Goal: Task Accomplishment & Management: Use online tool/utility

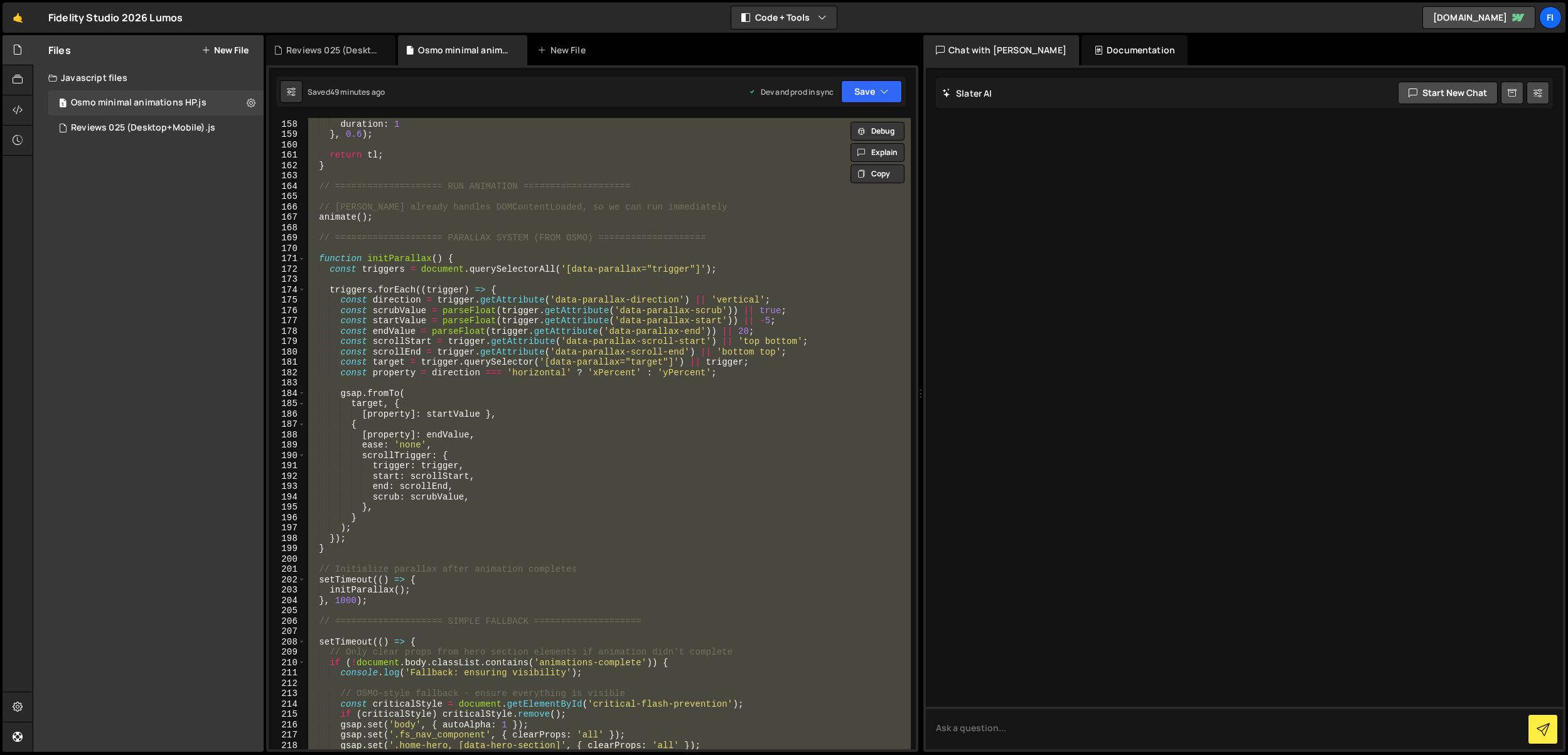
scroll to position [2288, 0]
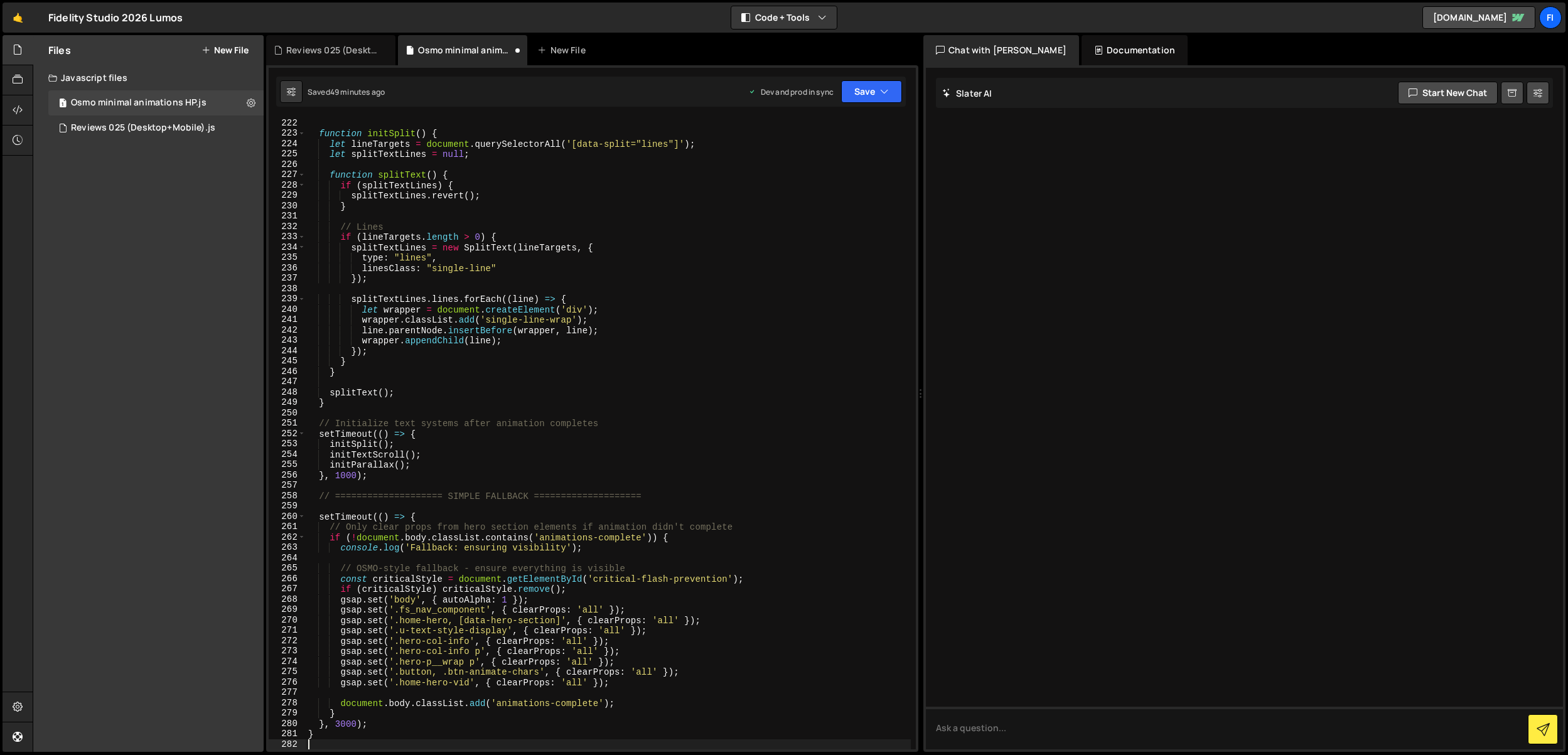
type textarea "}"
click at [876, 89] on button "Save" at bounding box center [871, 92] width 61 height 23
click at [854, 167] on div "Save to Production S" at bounding box center [829, 163] width 131 height 13
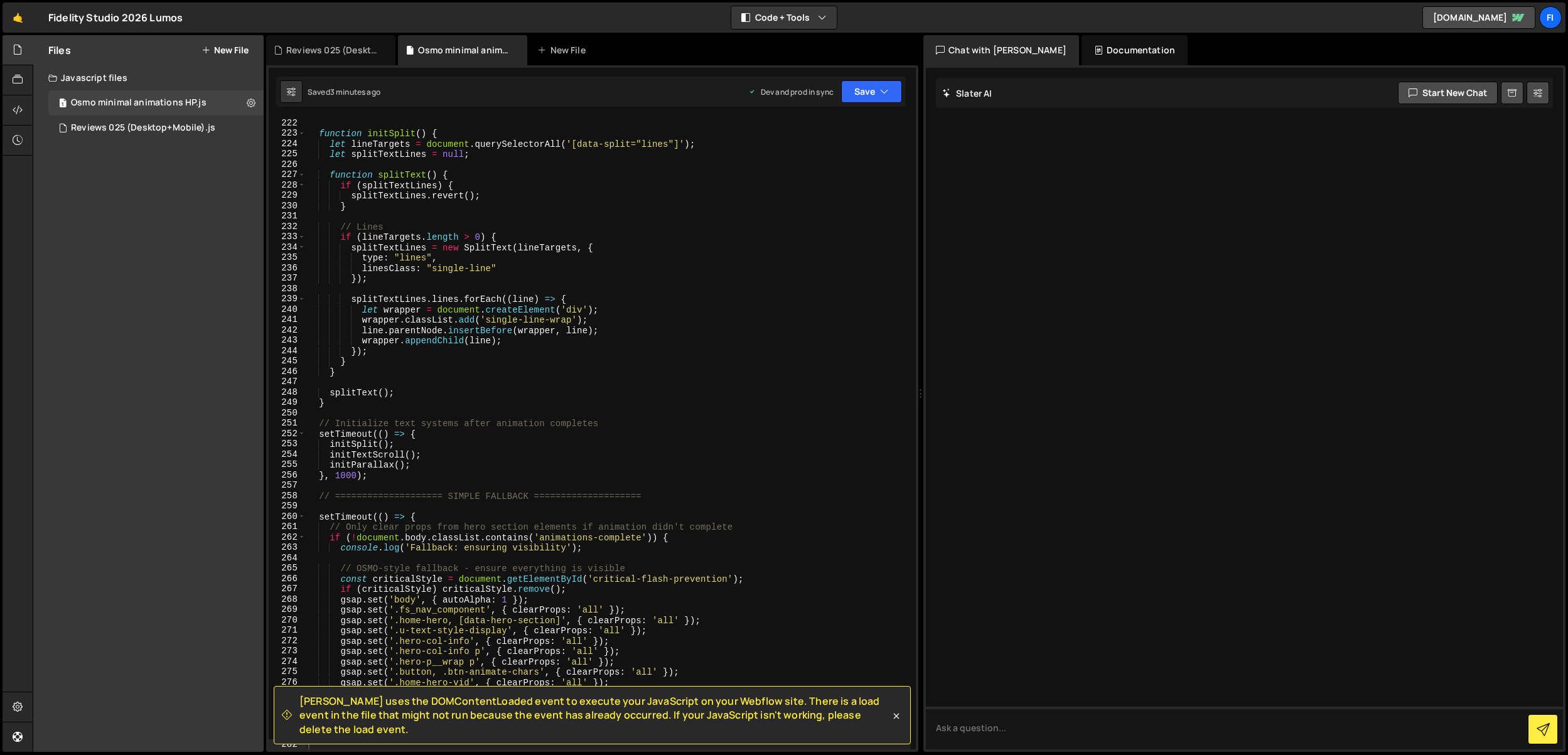
click at [541, 203] on div "function initSplit ( ) { let lineTargets = document . querySelectorAll ( '[data…" at bounding box center [608, 444] width 605 height 652
type textarea "}"
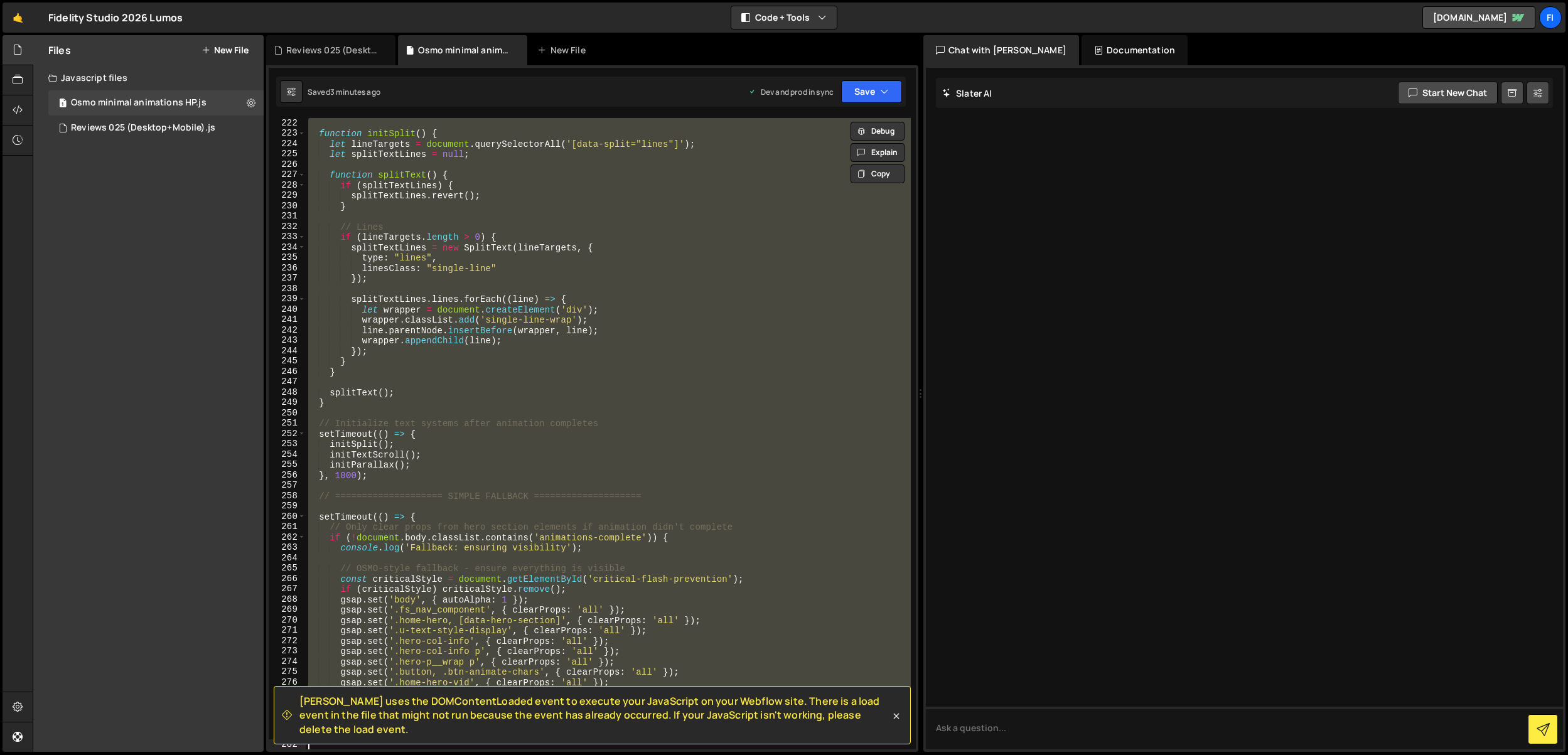
paste textarea
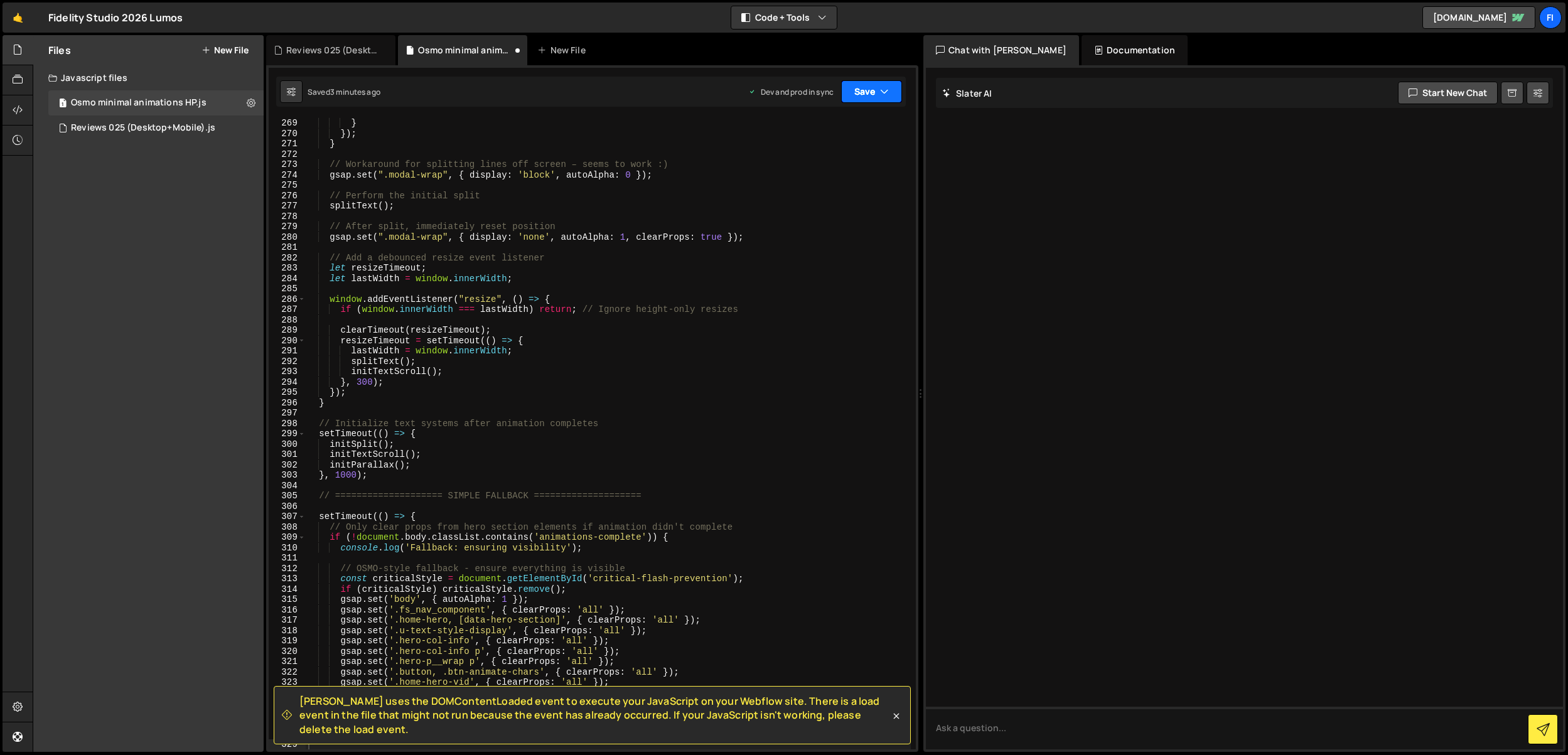
click at [878, 83] on button "Save" at bounding box center [871, 92] width 61 height 23
click at [868, 170] on div "Saved 3 minutes ago" at bounding box center [829, 177] width 131 height 15
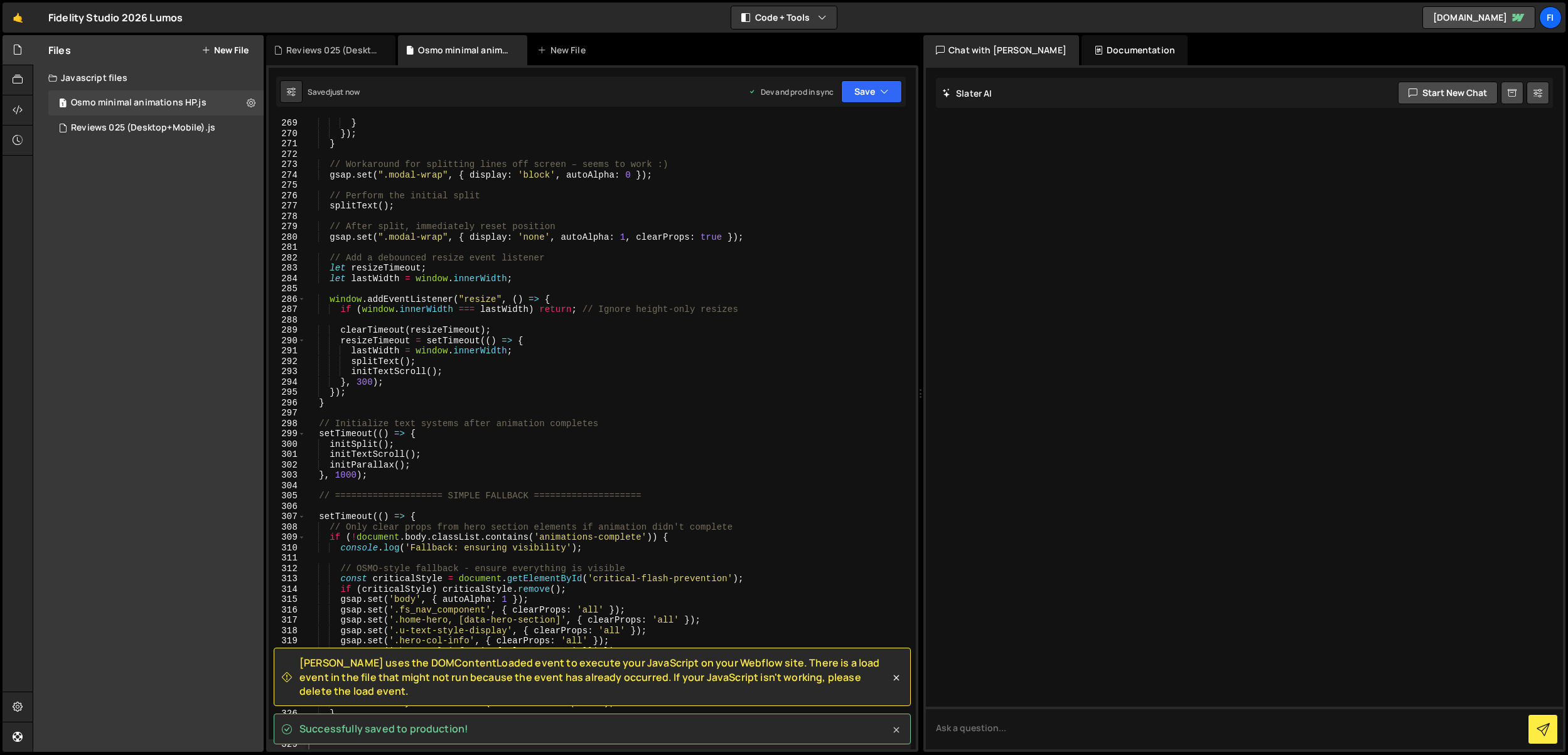
click at [896, 727] on icon at bounding box center [897, 730] width 13 height 13
click at [893, 681] on icon at bounding box center [897, 678] width 13 height 13
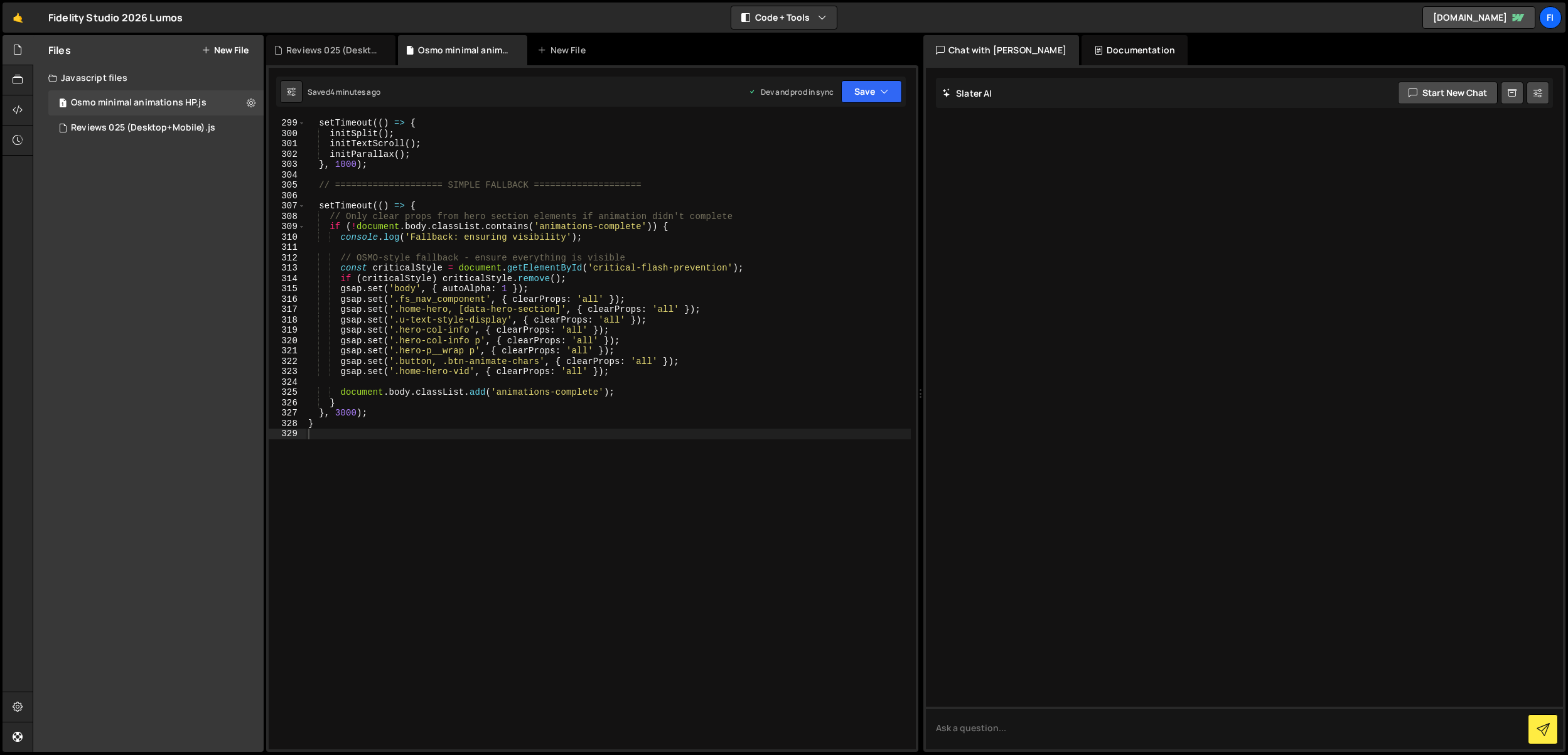
scroll to position [3085, 0]
click at [597, 495] on div "setTimeout (( ) => { initSplit ( ) ; initTextScroll ( ) ; initParallax ( ) ; } …" at bounding box center [608, 444] width 605 height 652
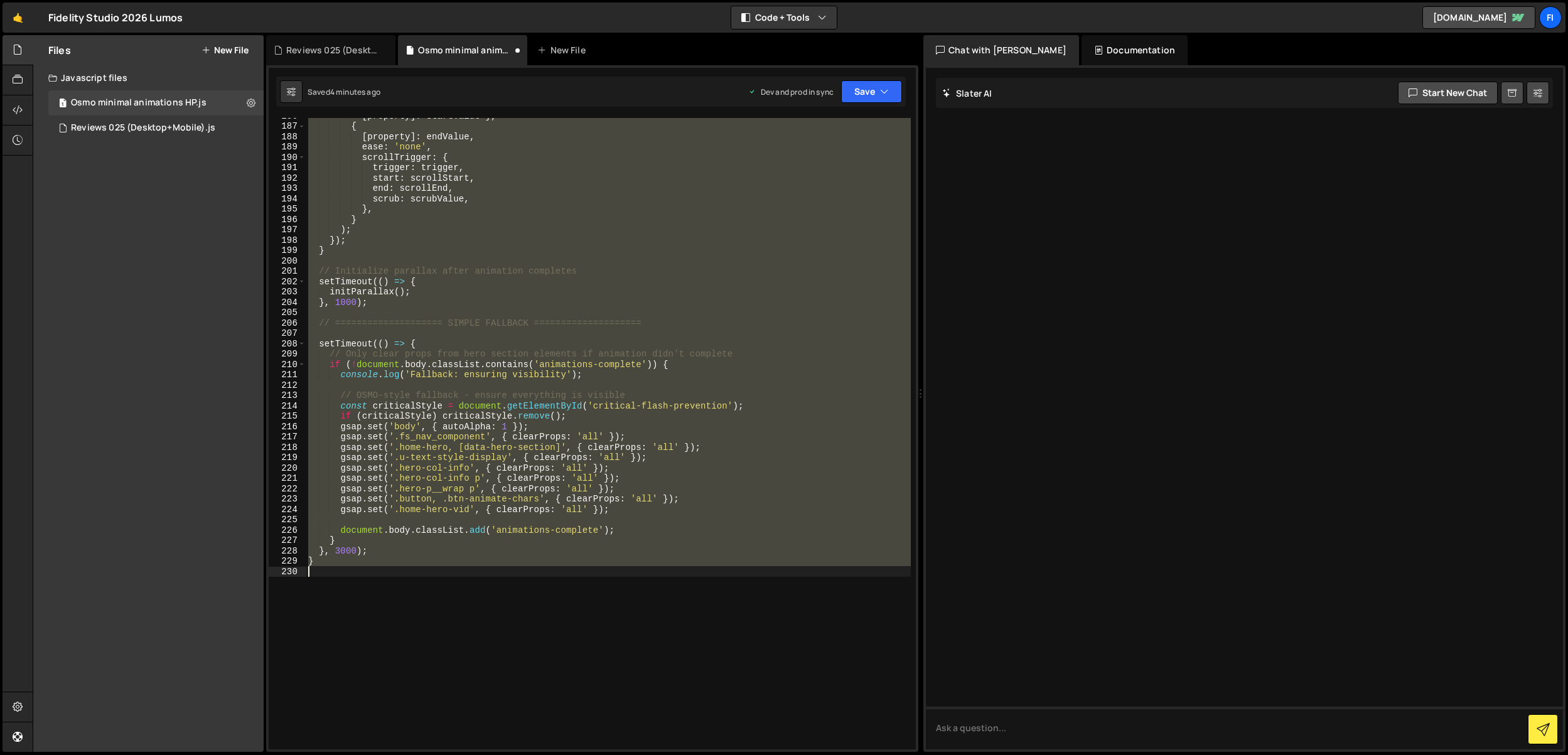
scroll to position [1920, 0]
click at [880, 88] on icon "button" at bounding box center [885, 92] width 8 height 13
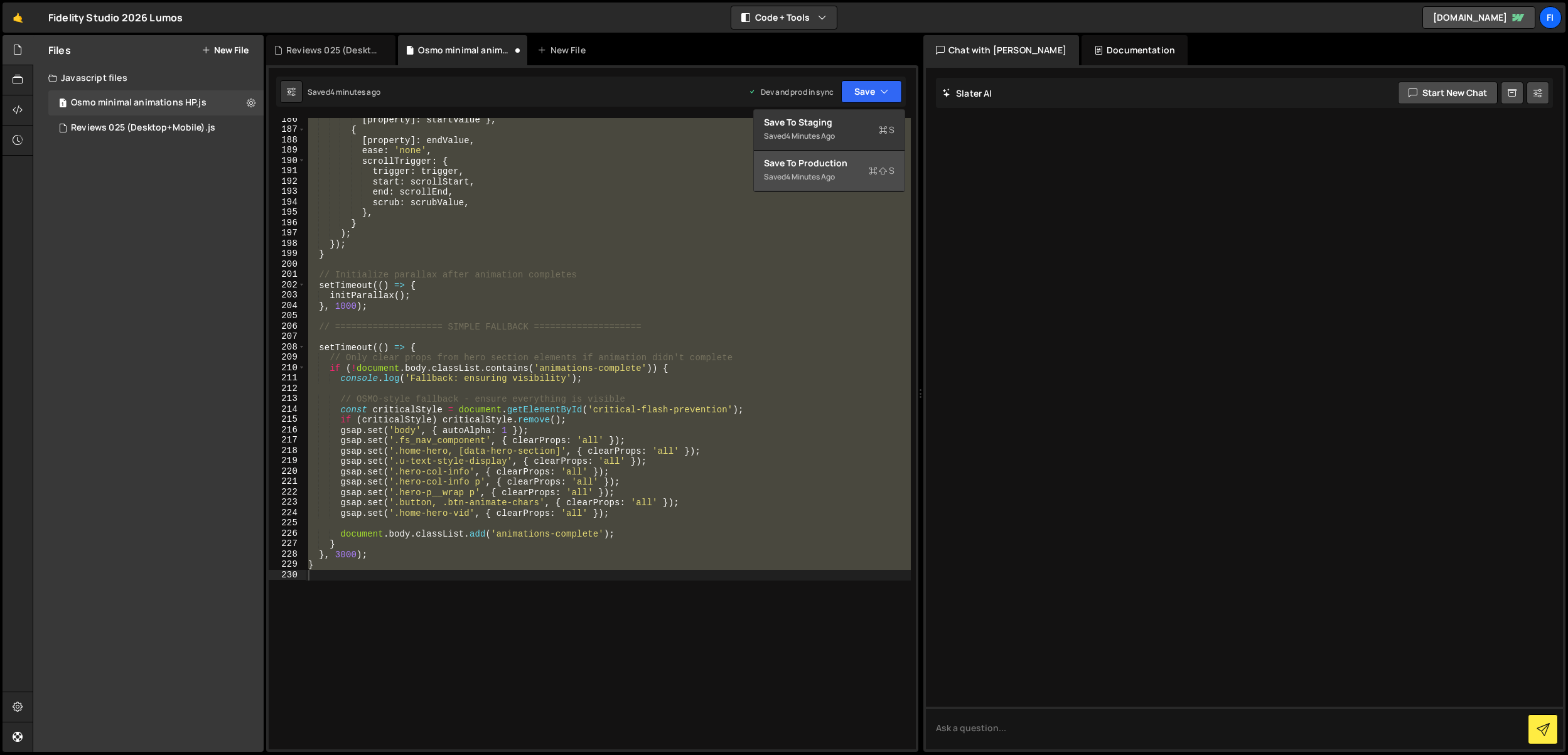
click at [842, 181] on div "Saved 4 minutes ago" at bounding box center [829, 177] width 131 height 15
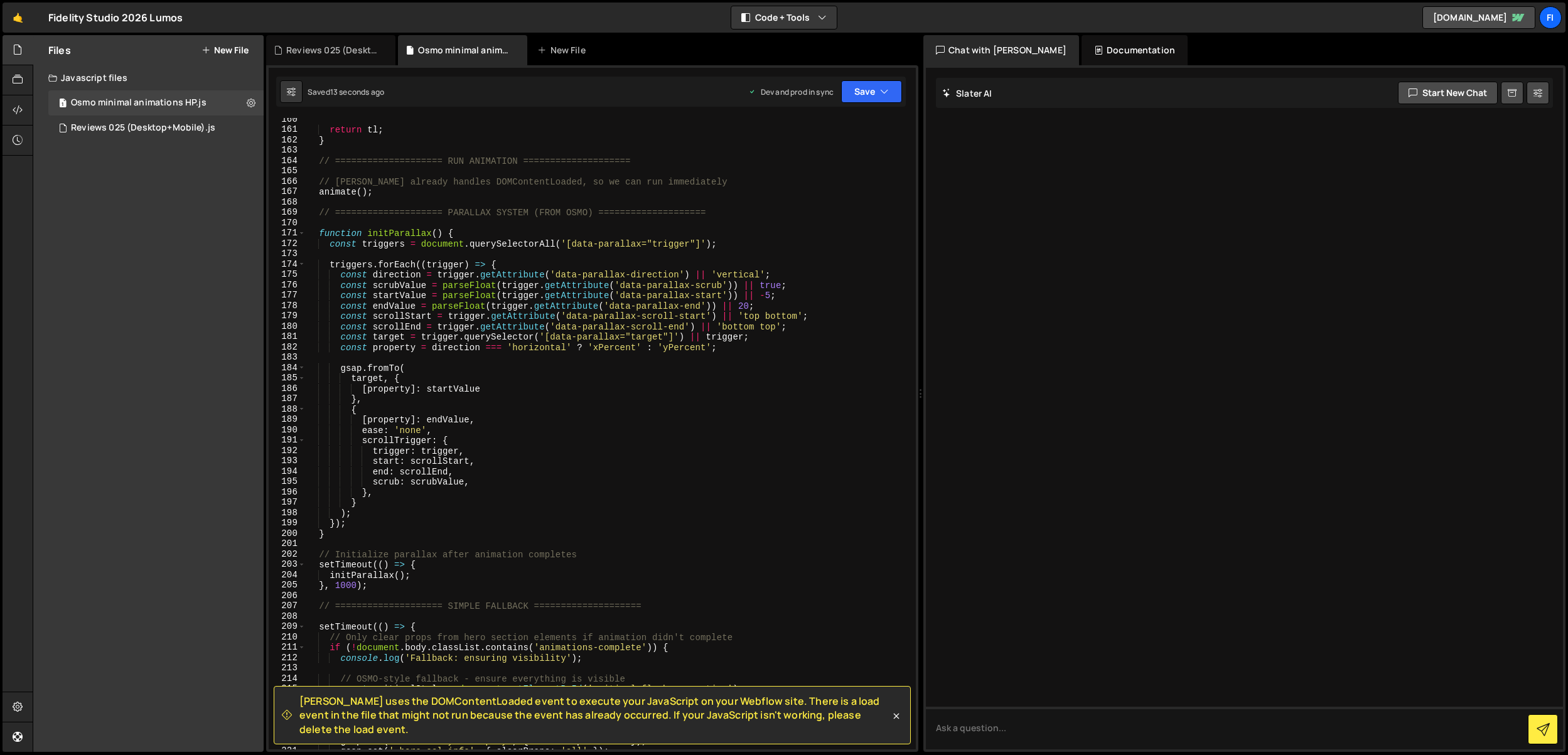
click at [589, 462] on div "return tl ; } // ==================== RUN ANIMATION ==================== // [PE…" at bounding box center [608, 440] width 605 height 652
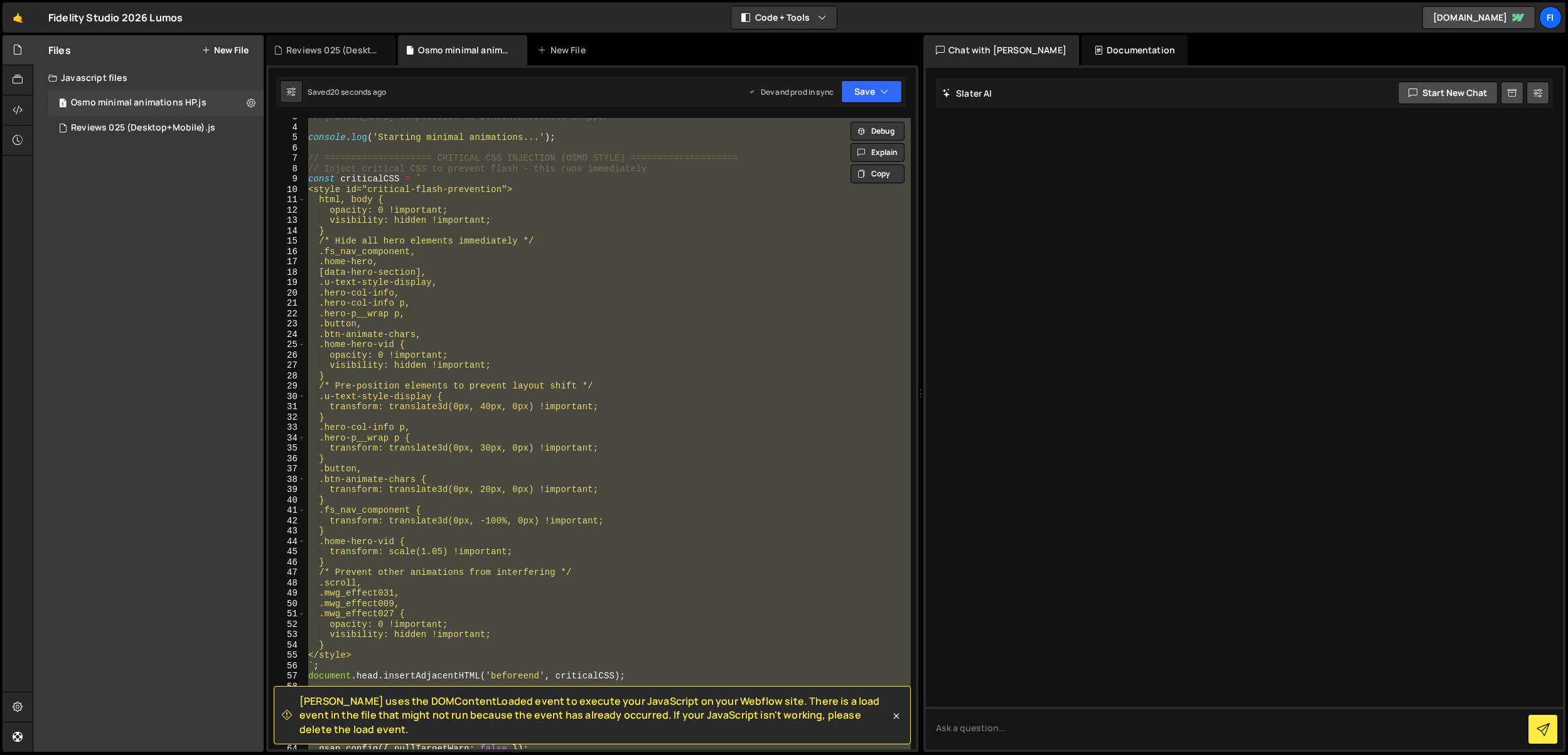
scroll to position [26, 0]
click at [705, 473] on div "// [PERSON_NAME]-compatible: No DOMContentLoaded wrapper console . log ( 'Start…" at bounding box center [608, 434] width 605 height 631
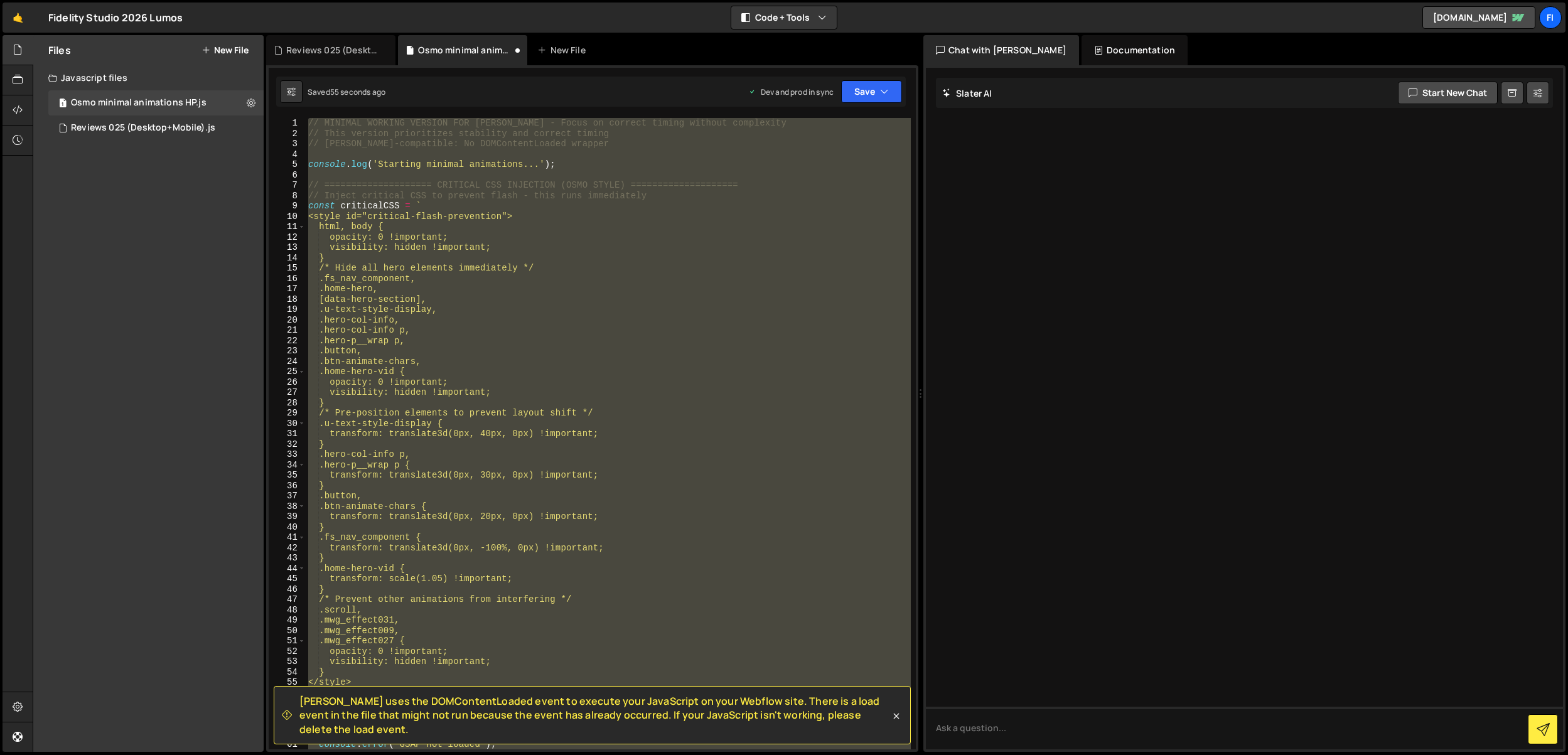
scroll to position [0, 0]
click at [464, 506] on div "// MINIMAL WORKING VERSION FOR [PERSON_NAME] - Focus on correct timing without …" at bounding box center [608, 434] width 605 height 631
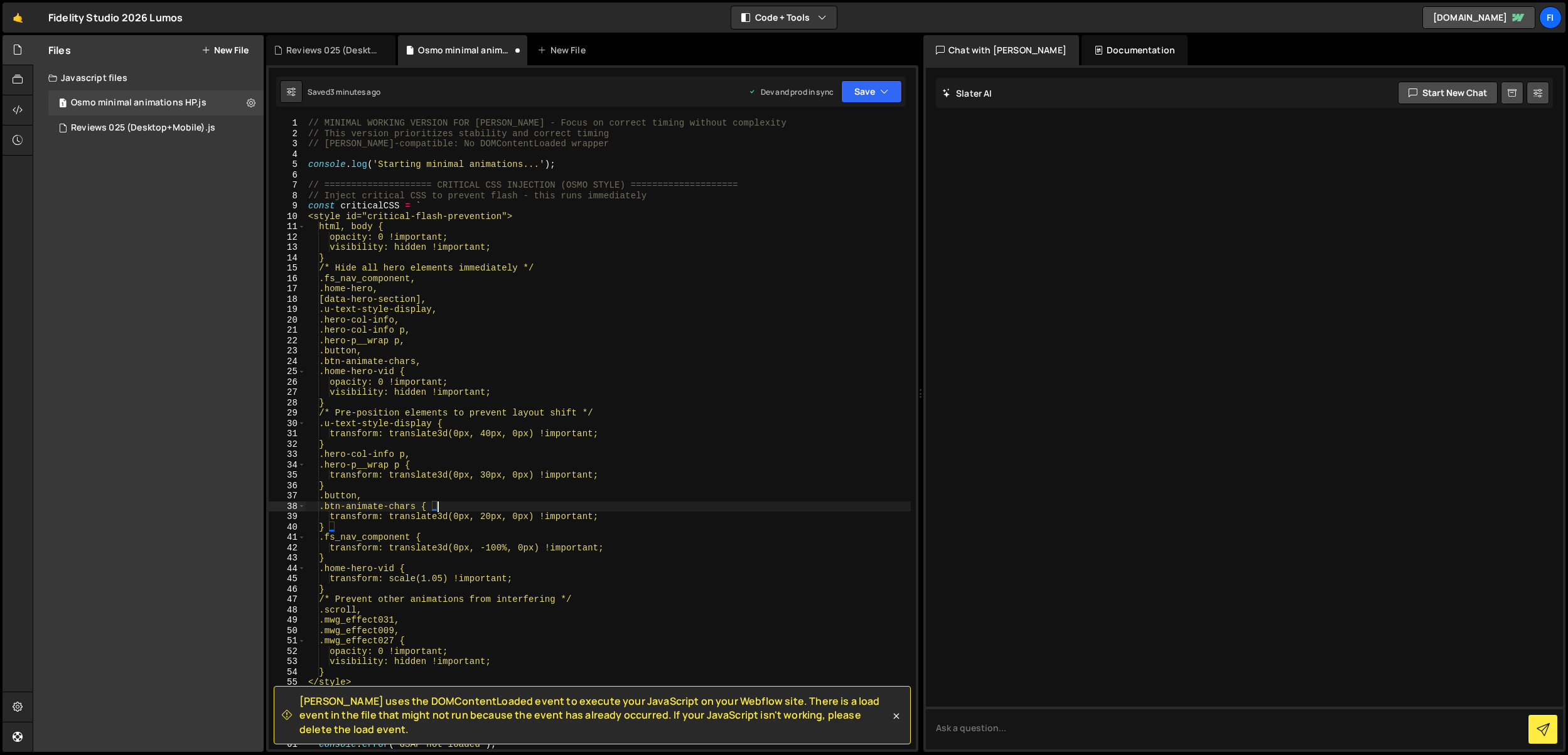
click at [525, 335] on div "// MINIMAL WORKING VERSION FOR [PERSON_NAME] - Focus on correct timing without …" at bounding box center [608, 444] width 605 height 652
type textarea "}"
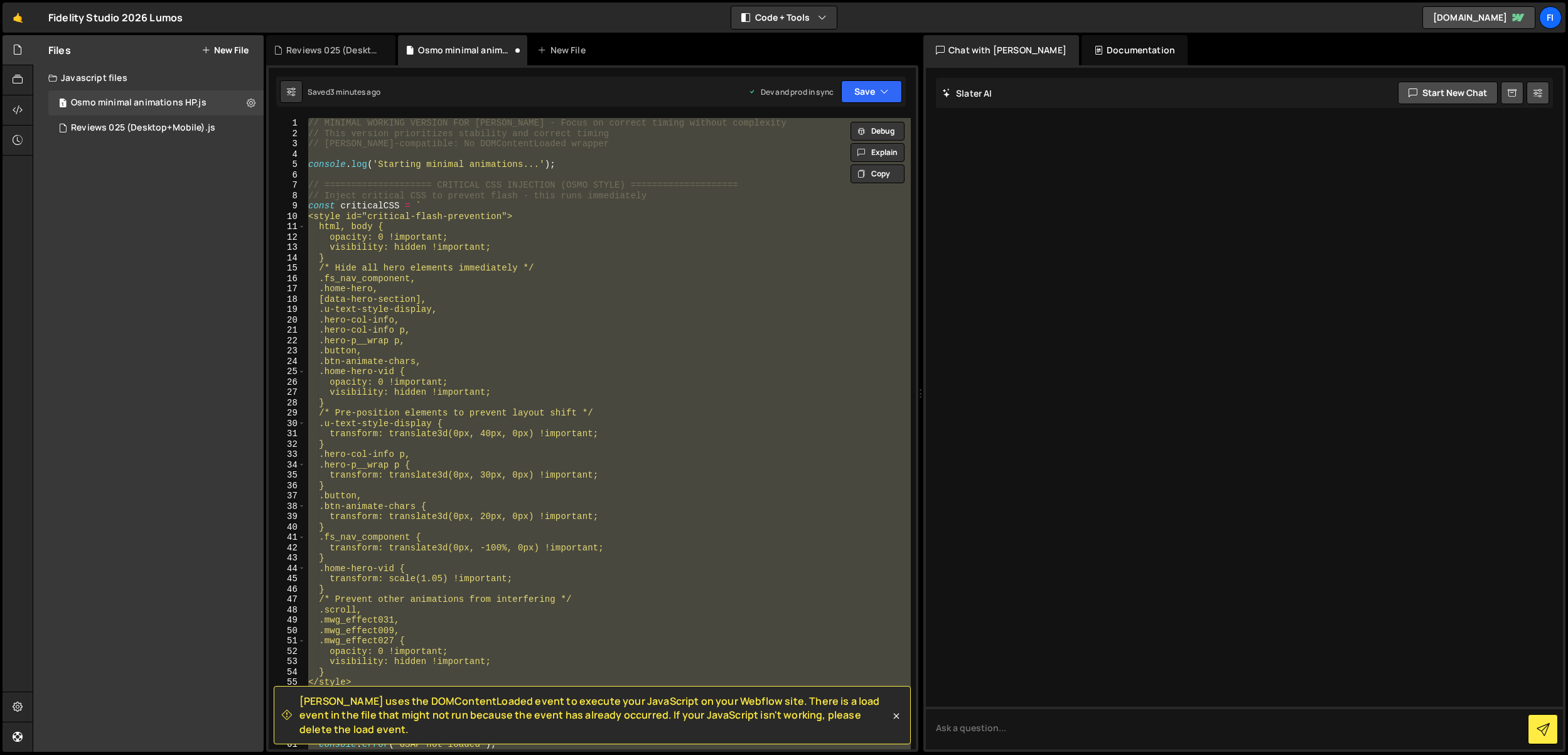
paste textarea
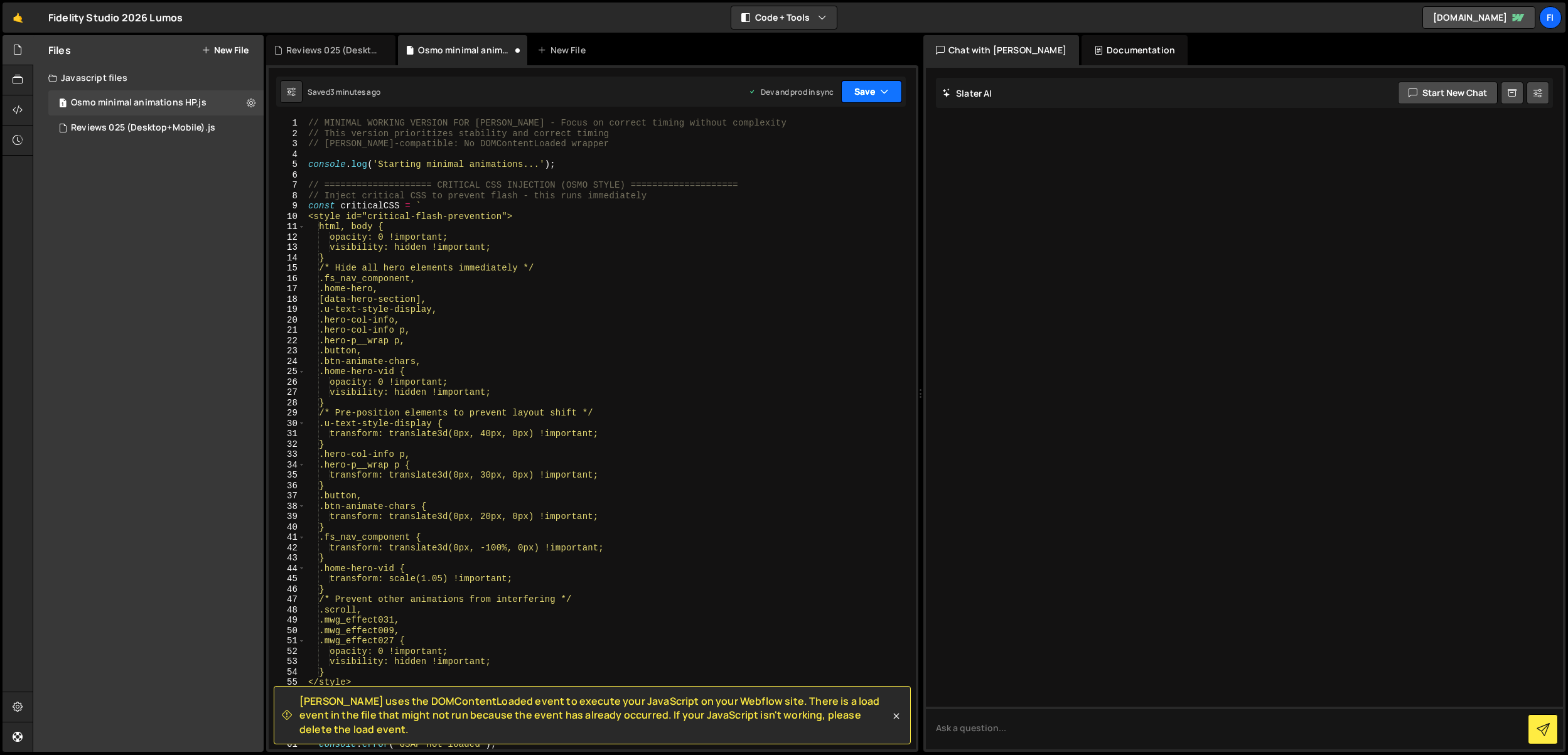
drag, startPoint x: 863, startPoint y: 90, endPoint x: 858, endPoint y: 116, distance: 26.5
click at [863, 90] on button "Save" at bounding box center [871, 92] width 61 height 23
click at [803, 177] on div "3 minutes ago" at bounding box center [810, 177] width 49 height 11
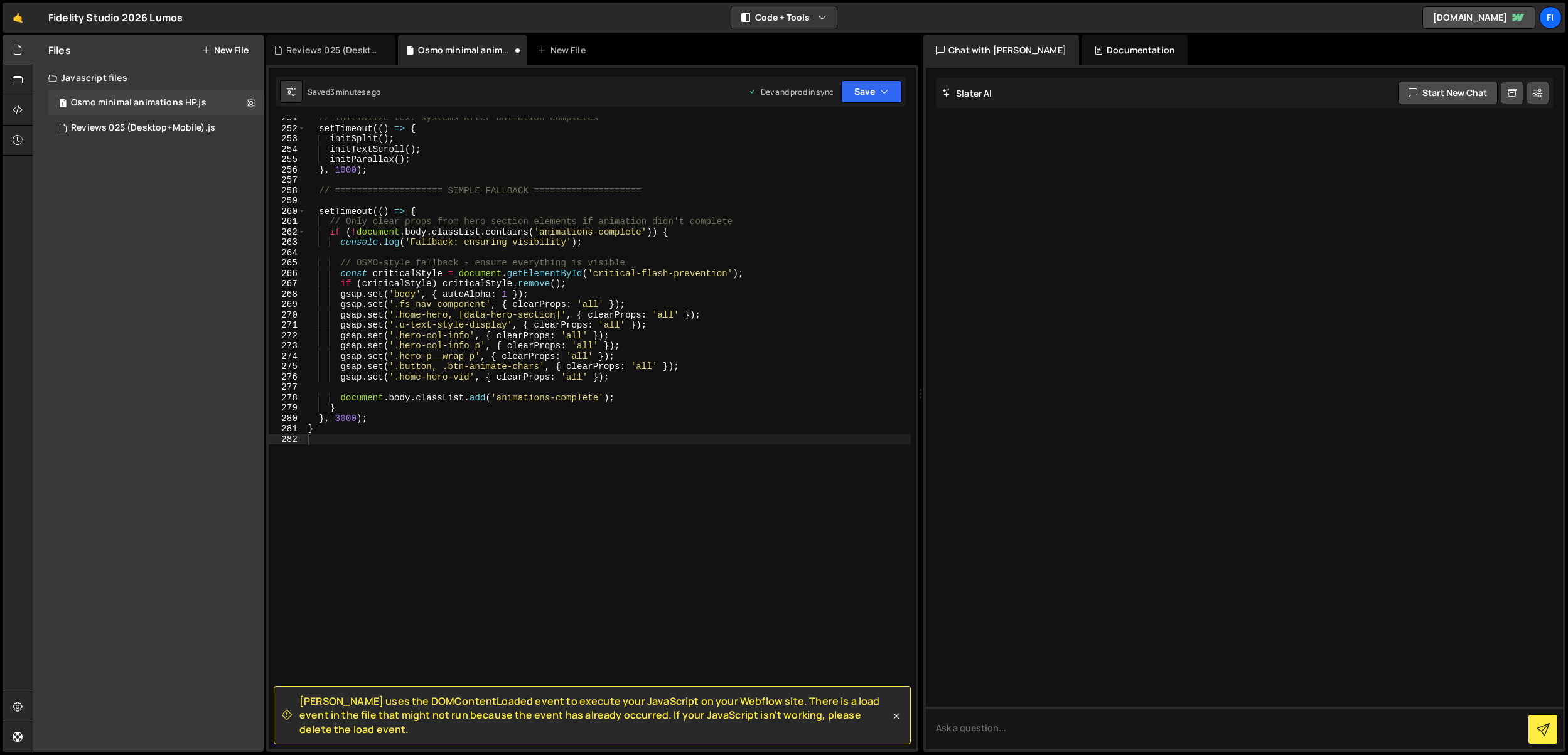
scroll to position [2593, 0]
click at [673, 351] on div "// Initialize text systems after animation completes setTimeout (( ) => { initS…" at bounding box center [608, 439] width 605 height 652
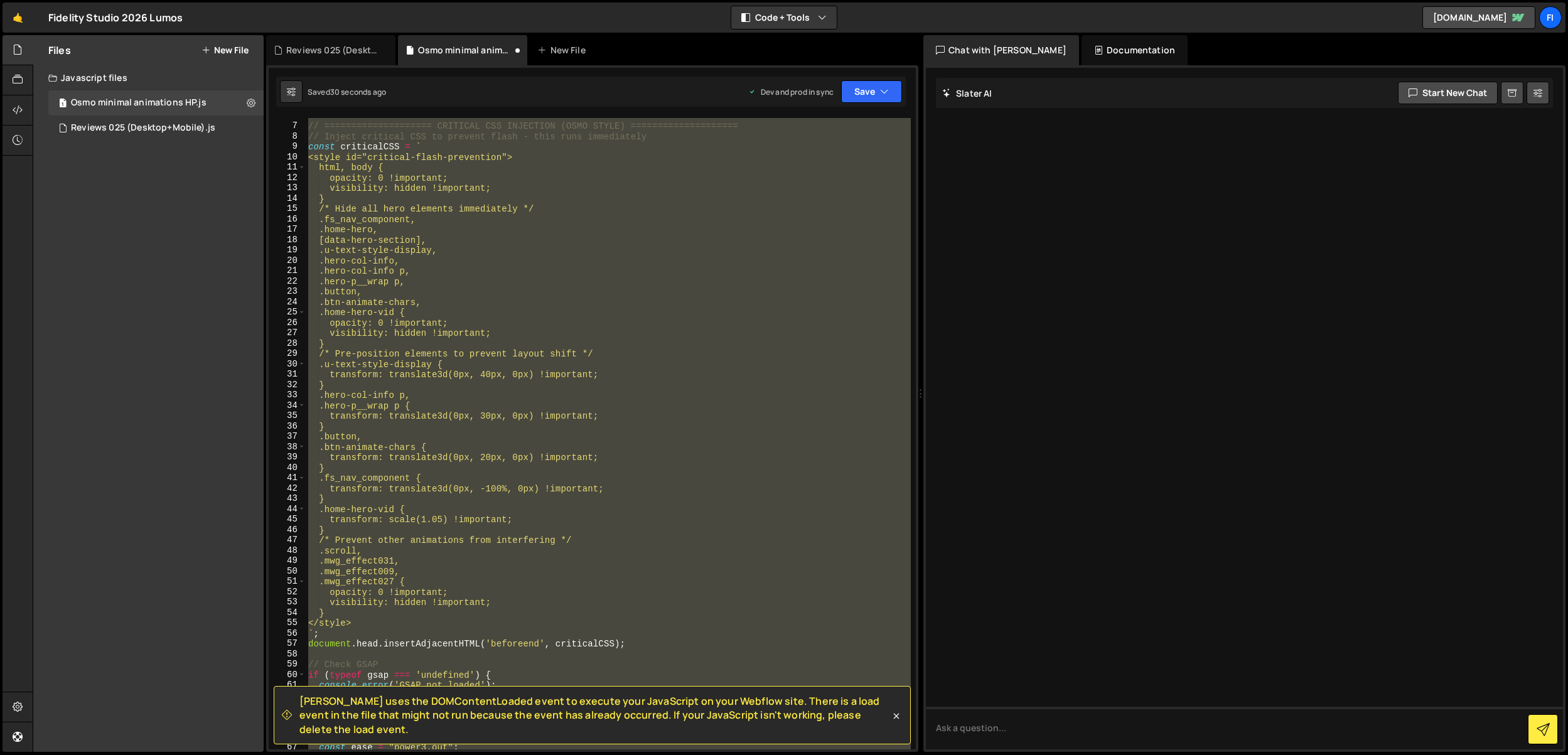
scroll to position [59, 0]
click at [624, 438] on div "// ==================== CRITICAL CSS INJECTION (OSMO STYLE) ===================…" at bounding box center [608, 434] width 605 height 631
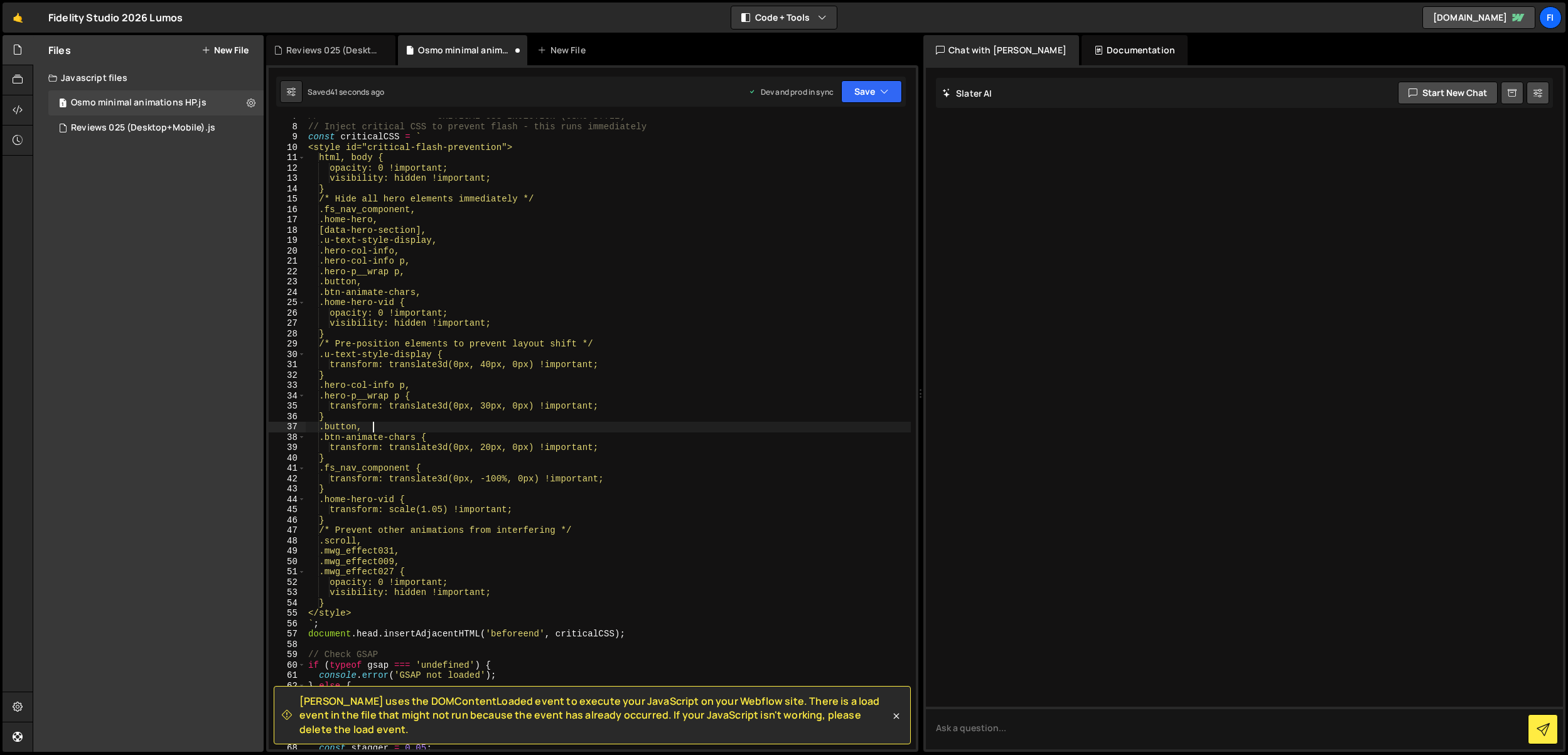
scroll to position [0, 0]
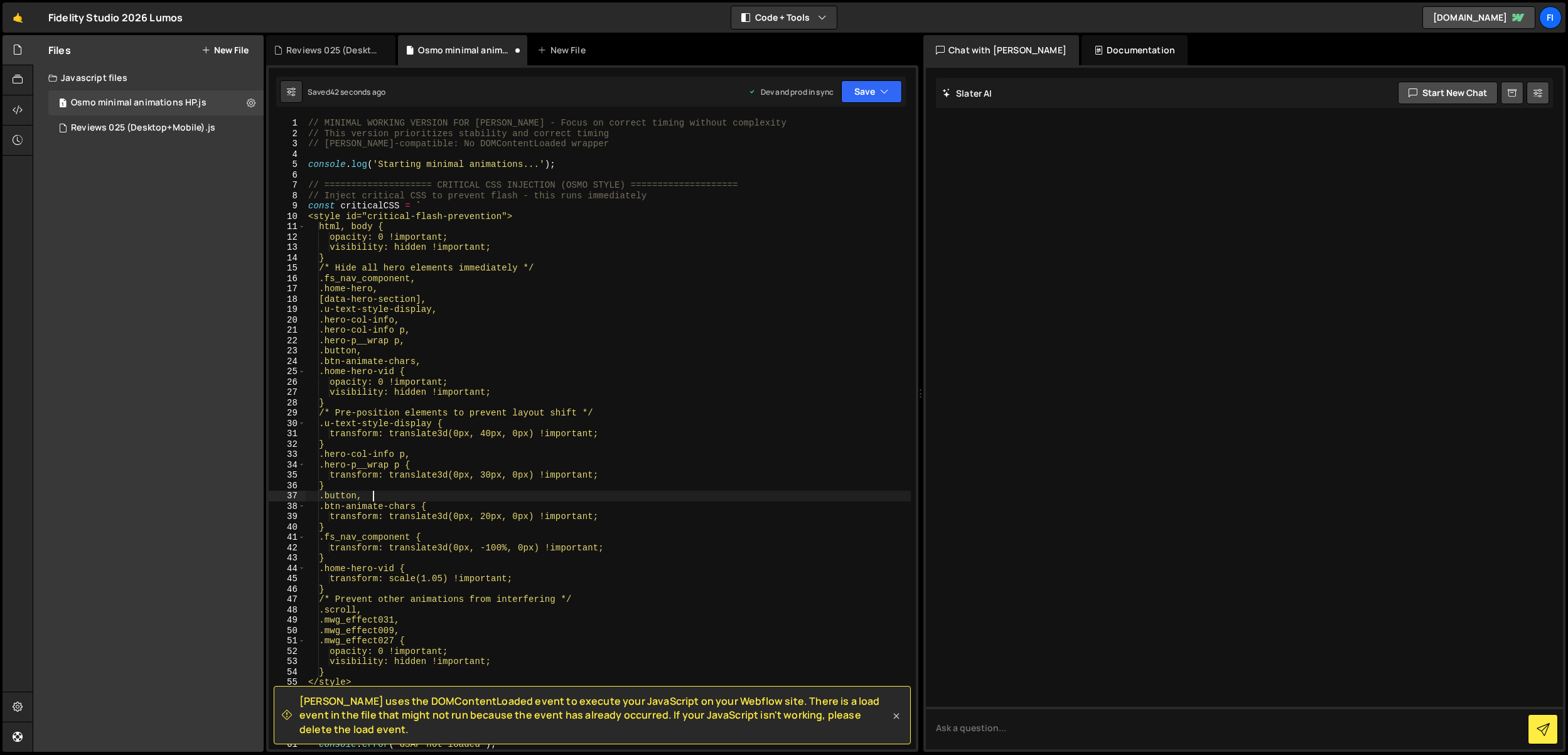
click at [897, 711] on icon at bounding box center [897, 716] width 13 height 13
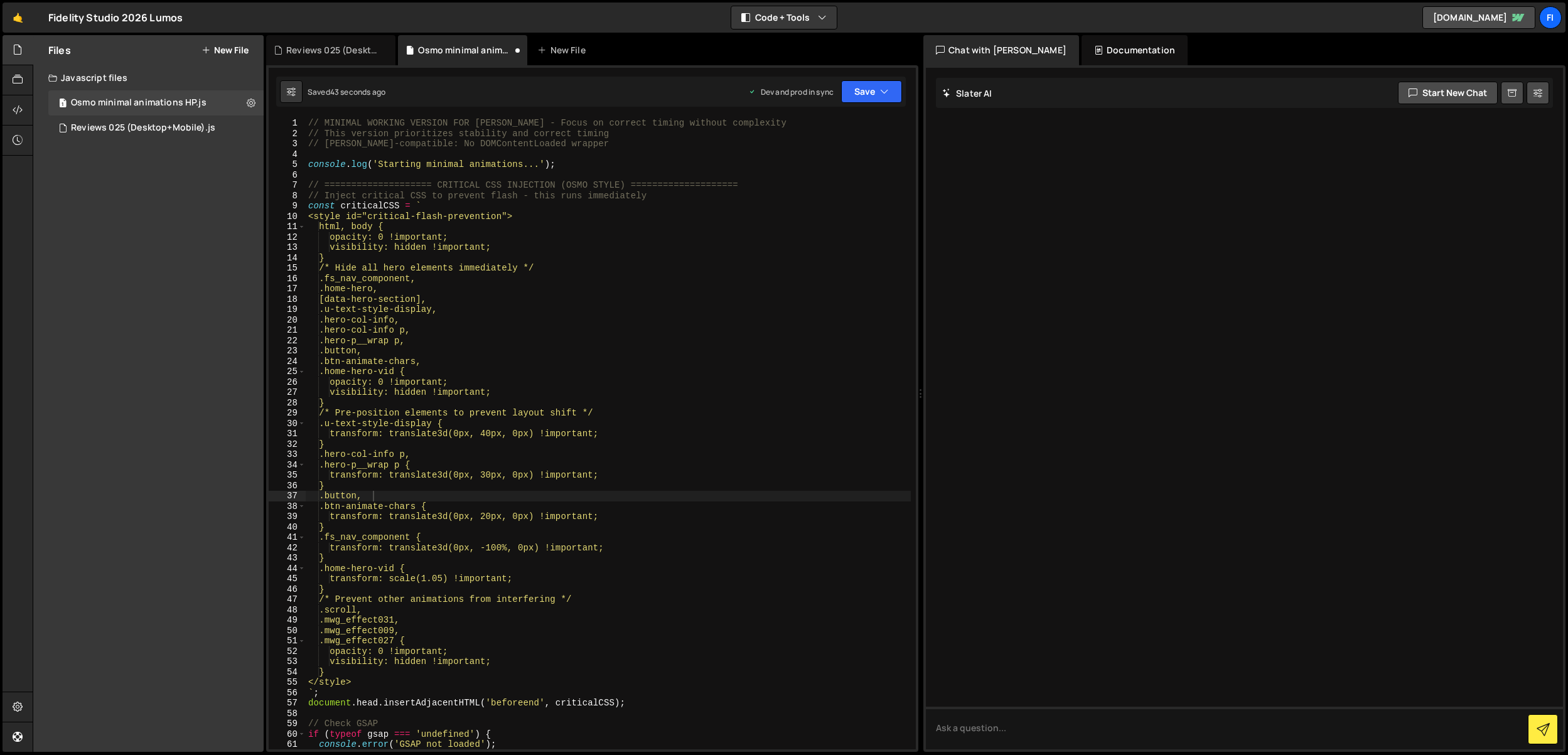
click at [741, 560] on div "// MINIMAL WORKING VERSION FOR [PERSON_NAME] - Focus on correct timing without …" at bounding box center [608, 444] width 605 height 652
type textarea "}"
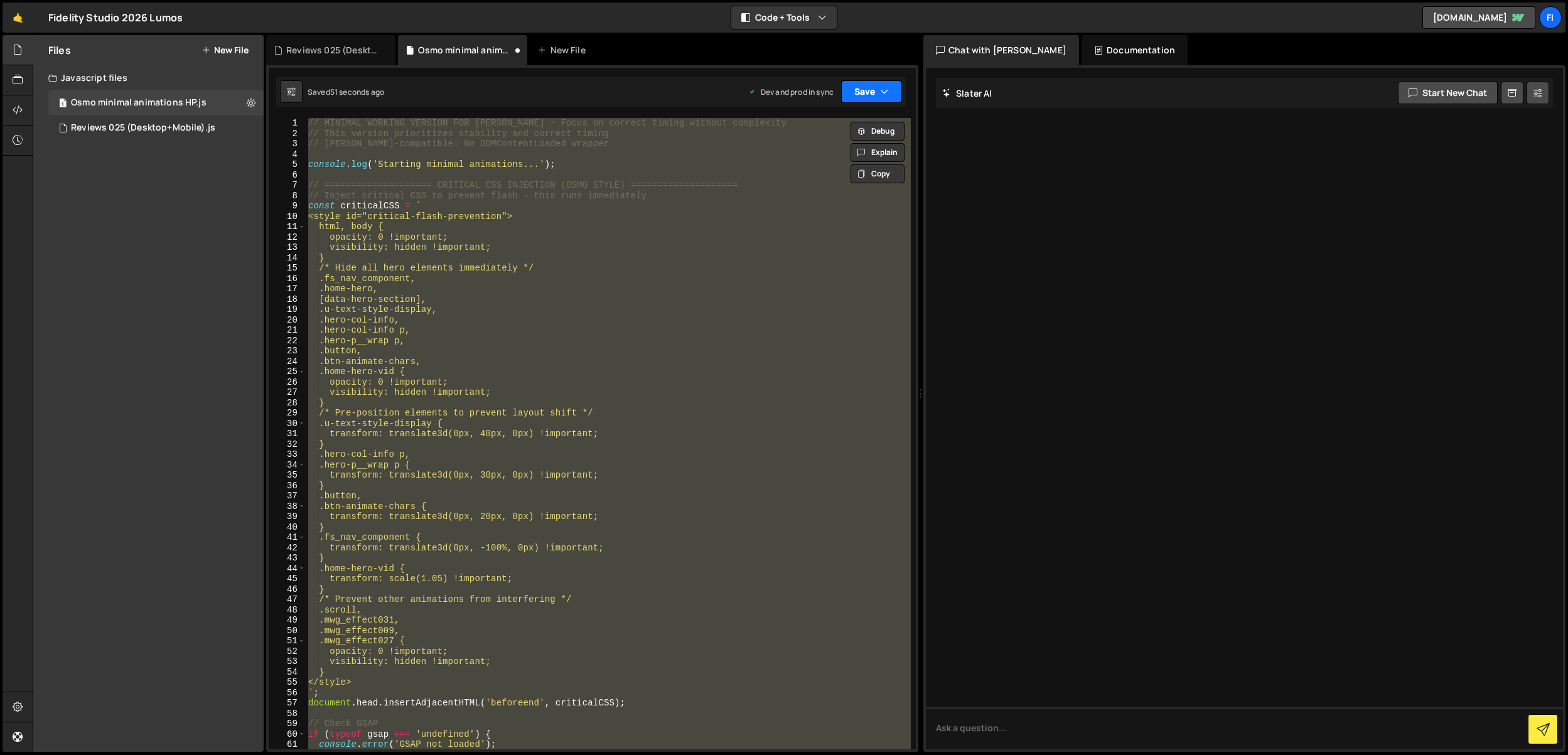
click at [886, 97] on icon "button" at bounding box center [885, 92] width 8 height 13
click at [869, 182] on div "Saved 51 seconds ago" at bounding box center [829, 177] width 131 height 15
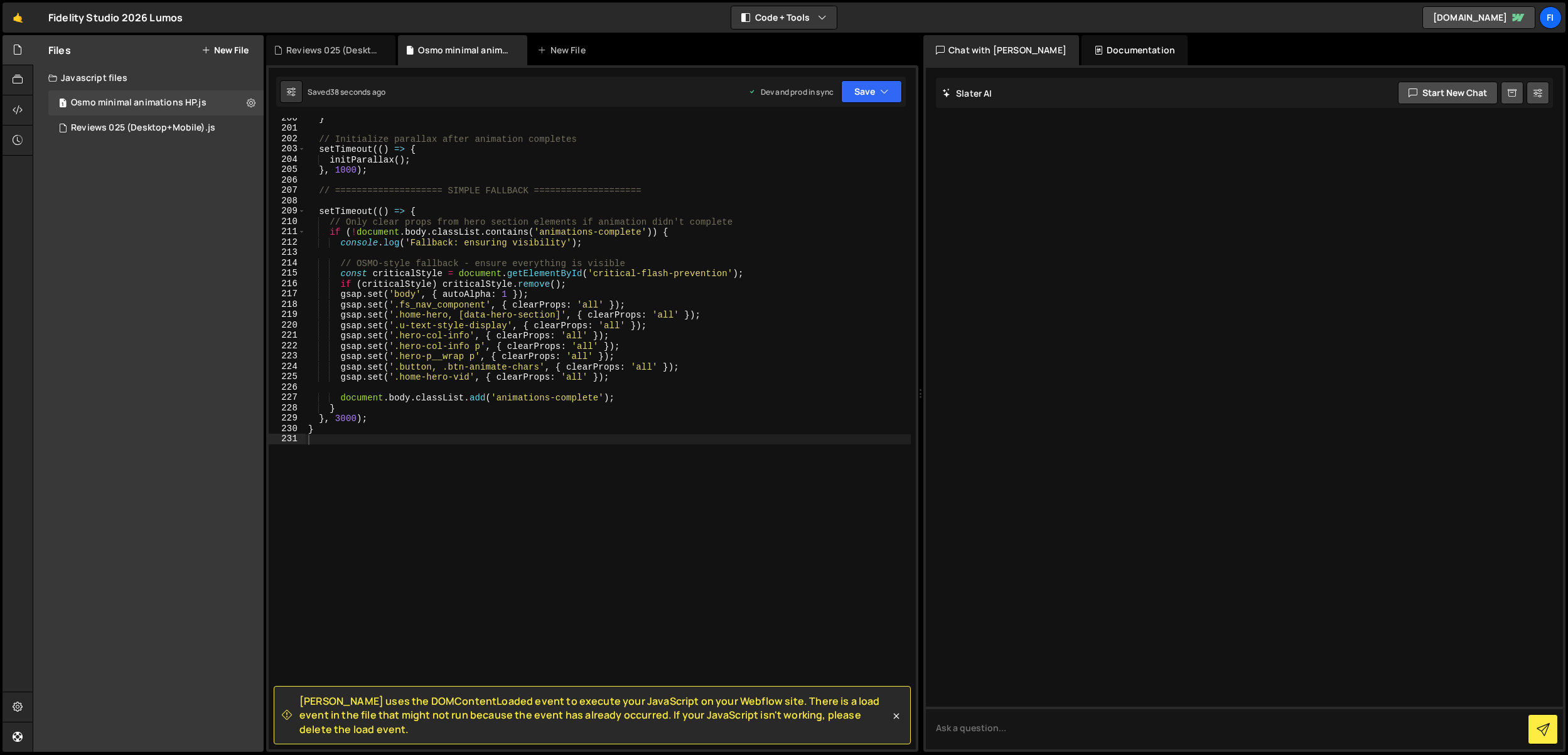
click at [541, 502] on div "} // Initialize parallax after animation completes setTimeout (( ) => { initPar…" at bounding box center [608, 439] width 605 height 652
type textarea "}"
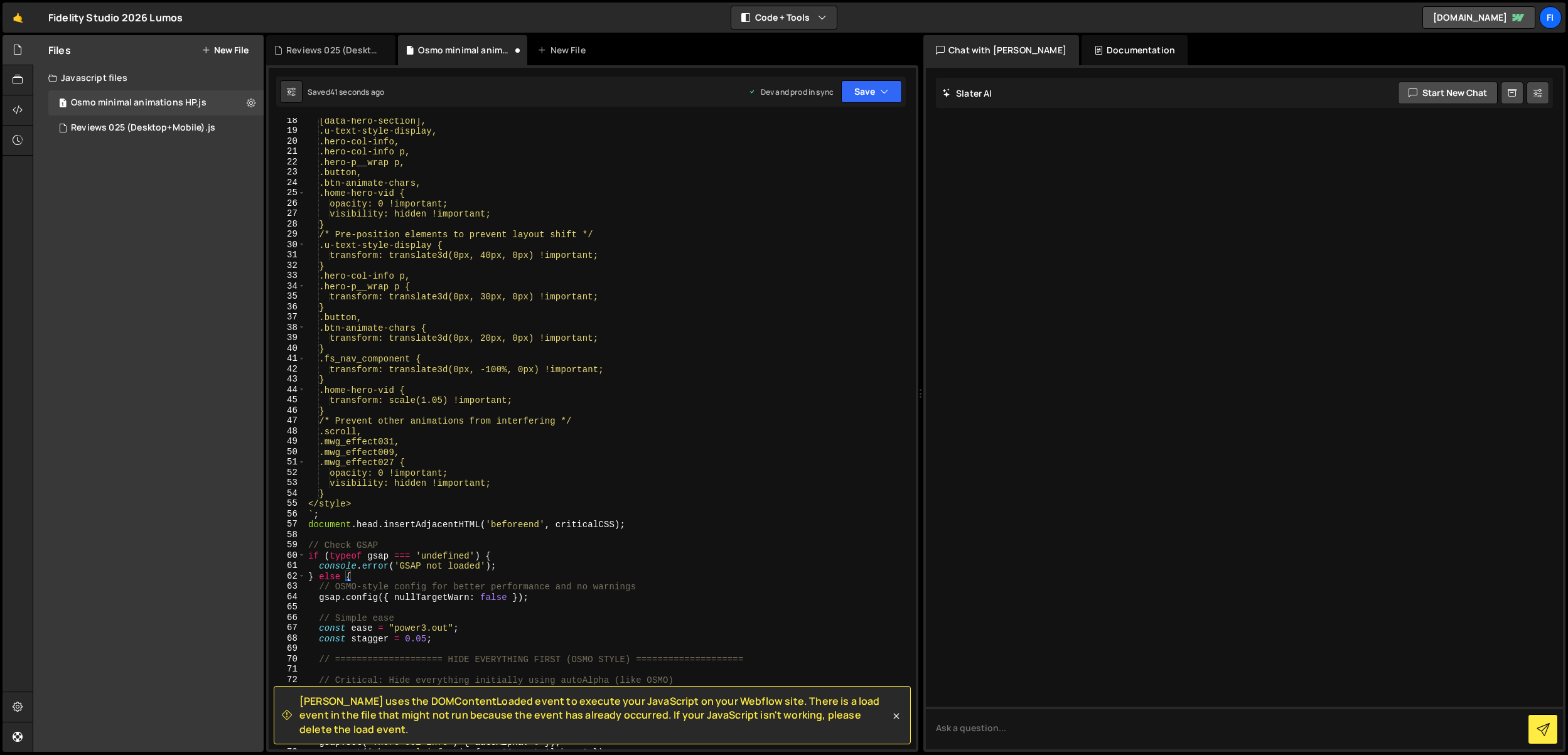
scroll to position [0, 0]
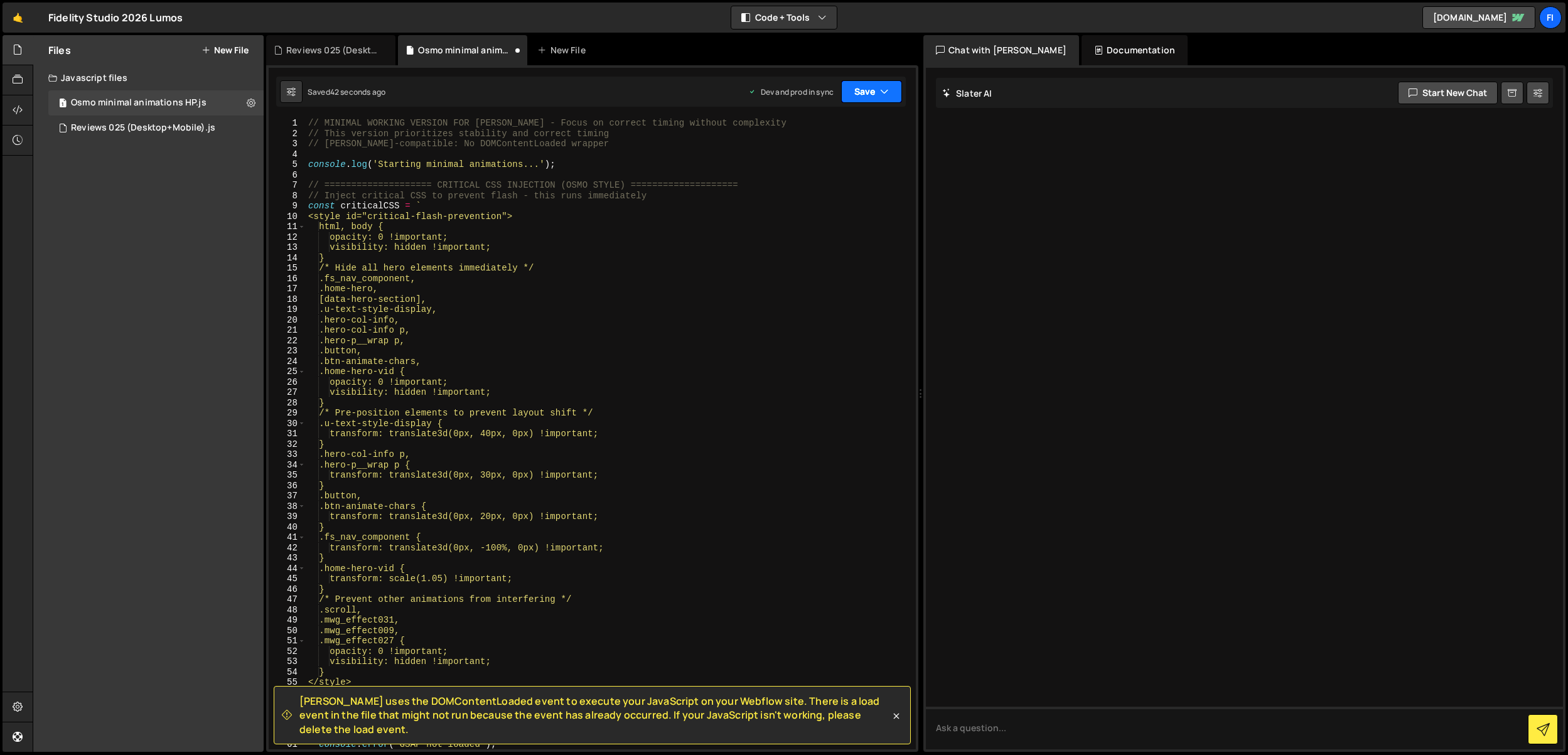
click at [867, 99] on button "Save" at bounding box center [871, 92] width 61 height 23
click at [839, 182] on div "Saved 41 seconds ago" at bounding box center [829, 177] width 131 height 15
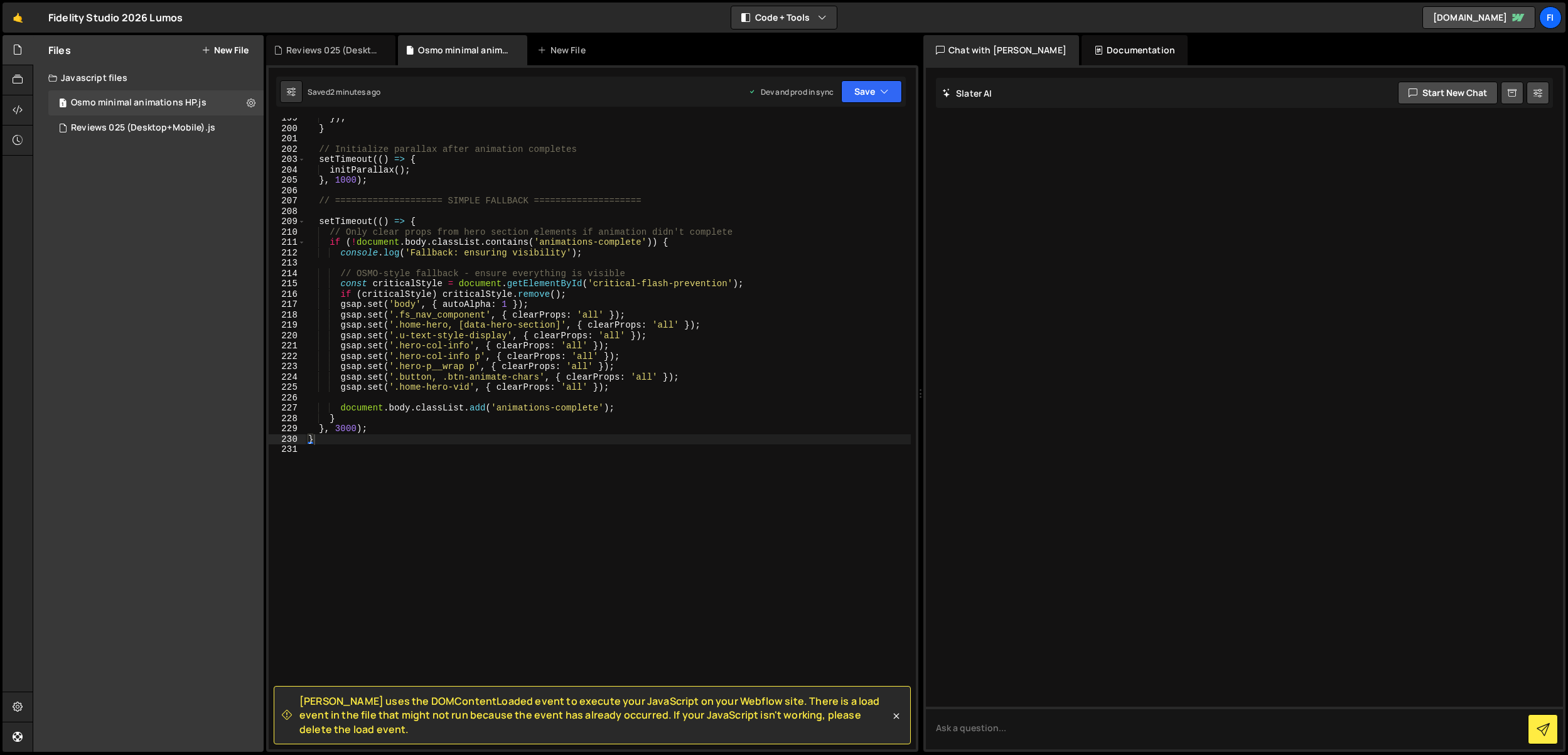
click at [672, 396] on div "}) ; } // Initialize parallax after animation completes setTimeout (( ) => { in…" at bounding box center [608, 439] width 605 height 652
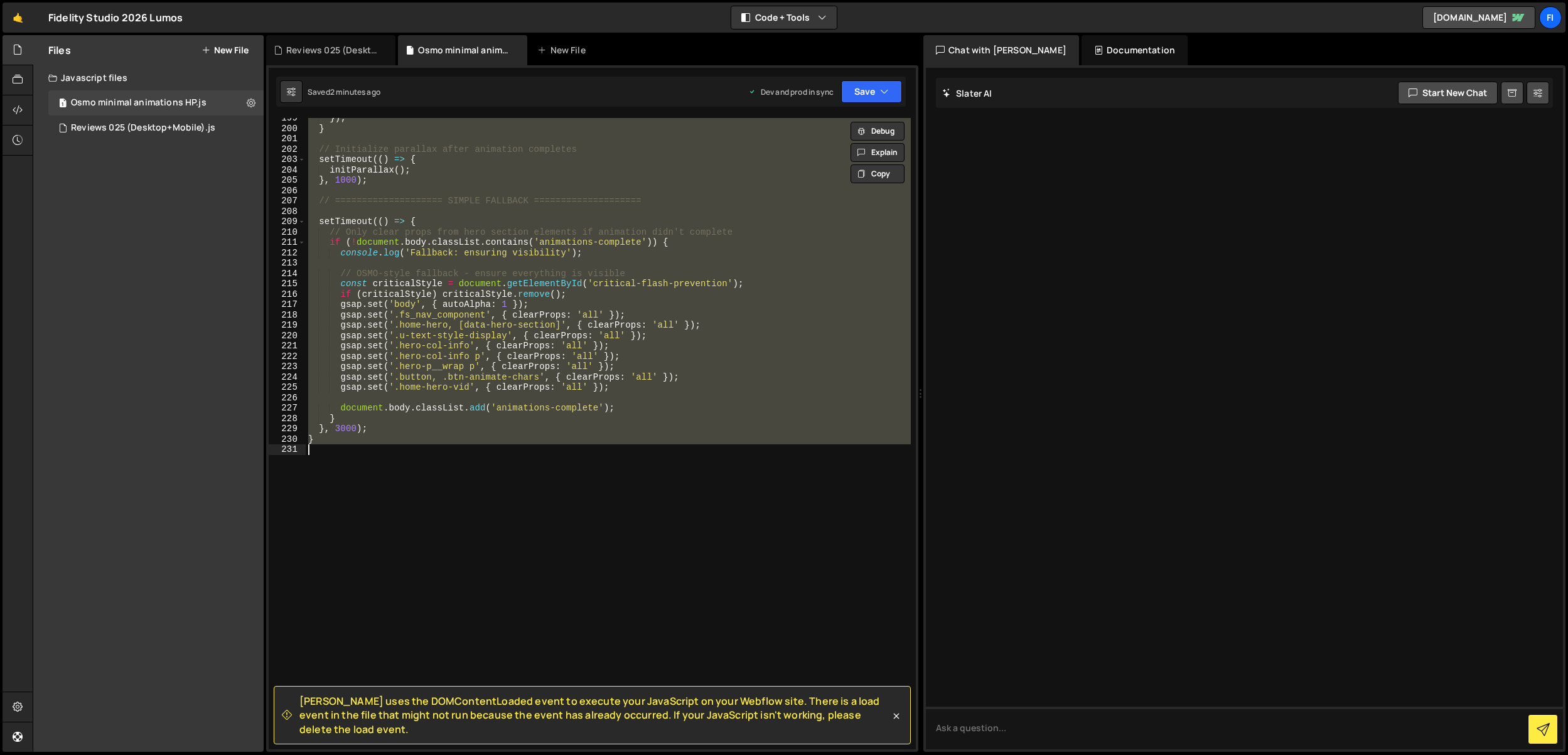
paste textarea
type textarea "}"
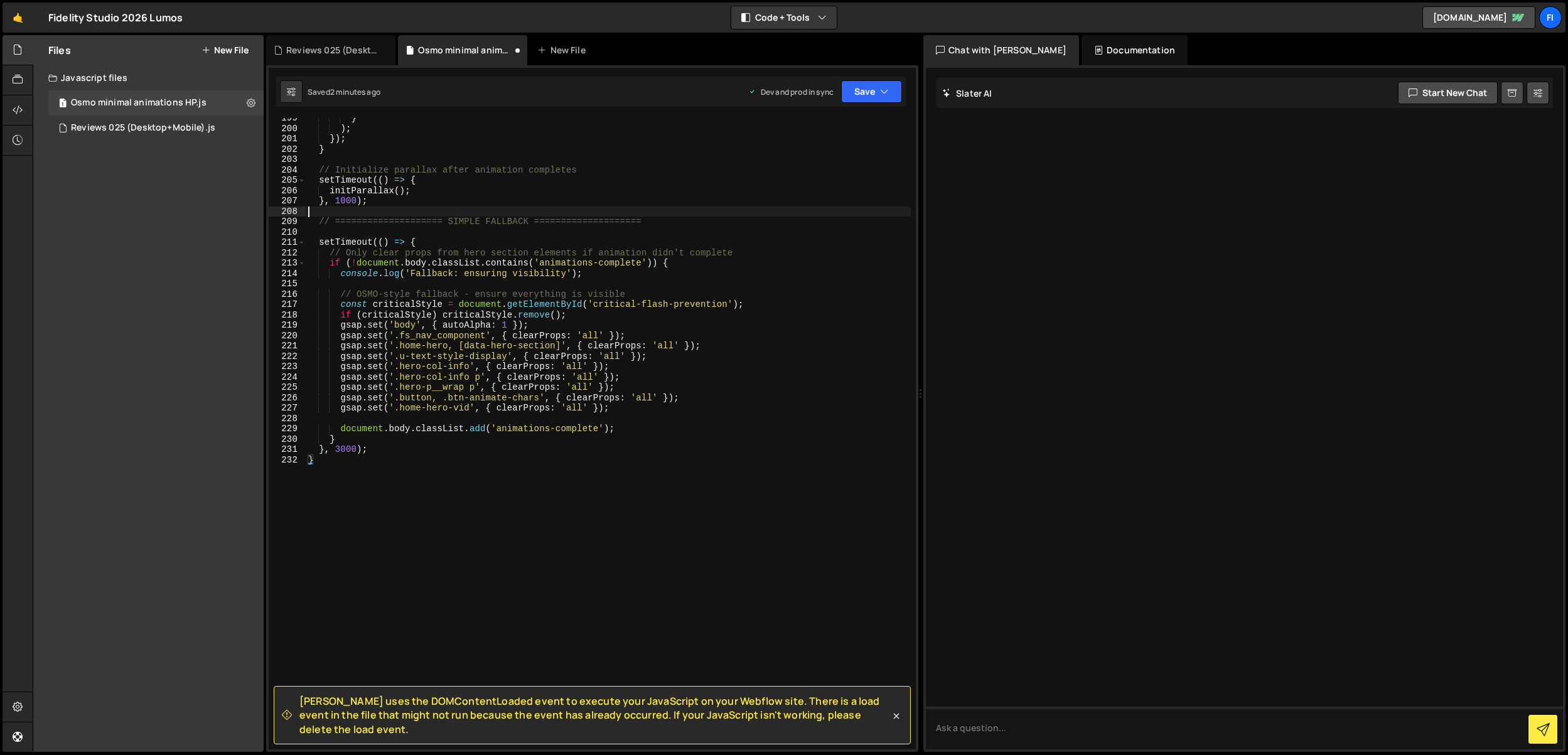
click at [676, 210] on div "} ) ; }) ; } // Initialize parallax after animation completes setTimeout (( ) =…" at bounding box center [608, 439] width 605 height 652
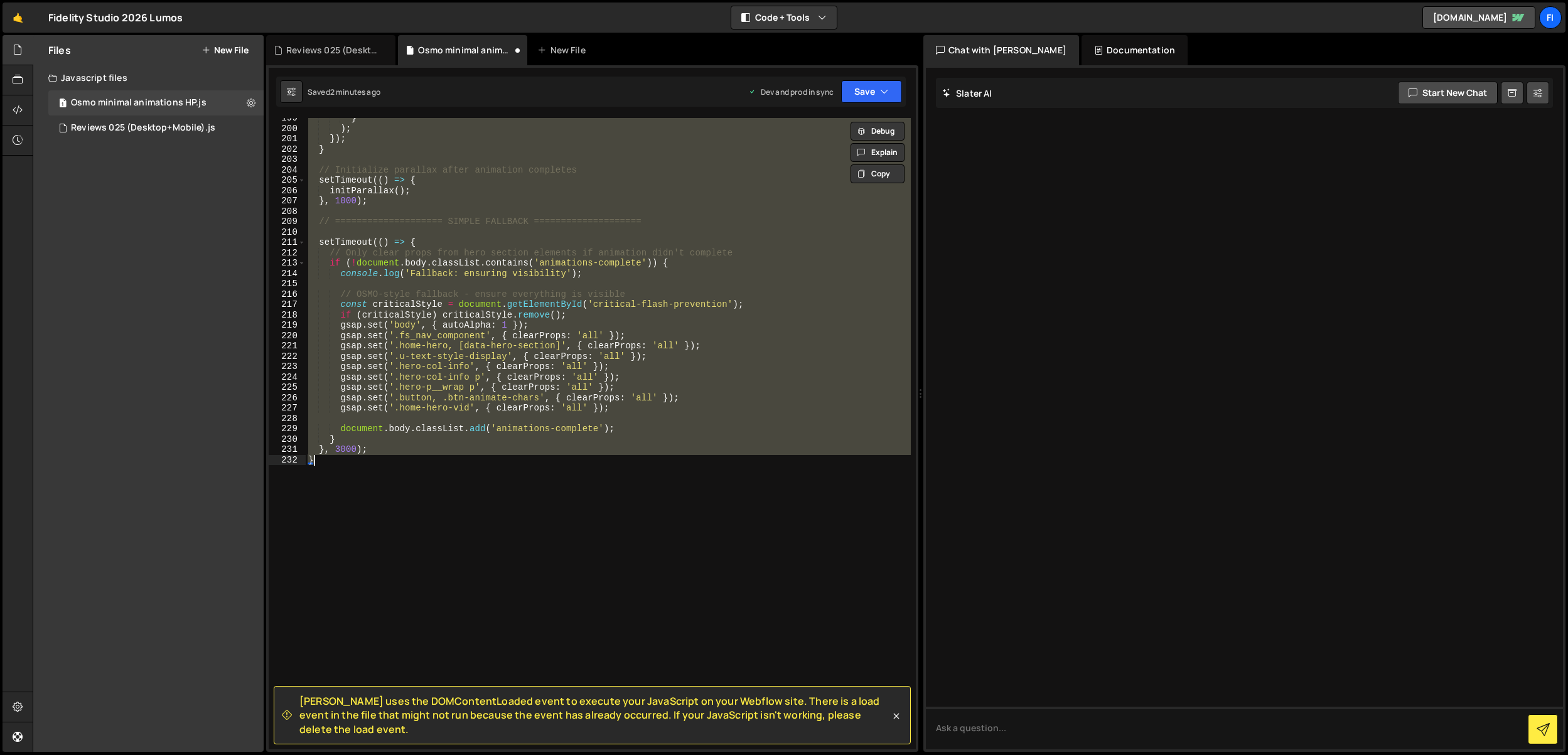
paste textarea
type textarea "}"
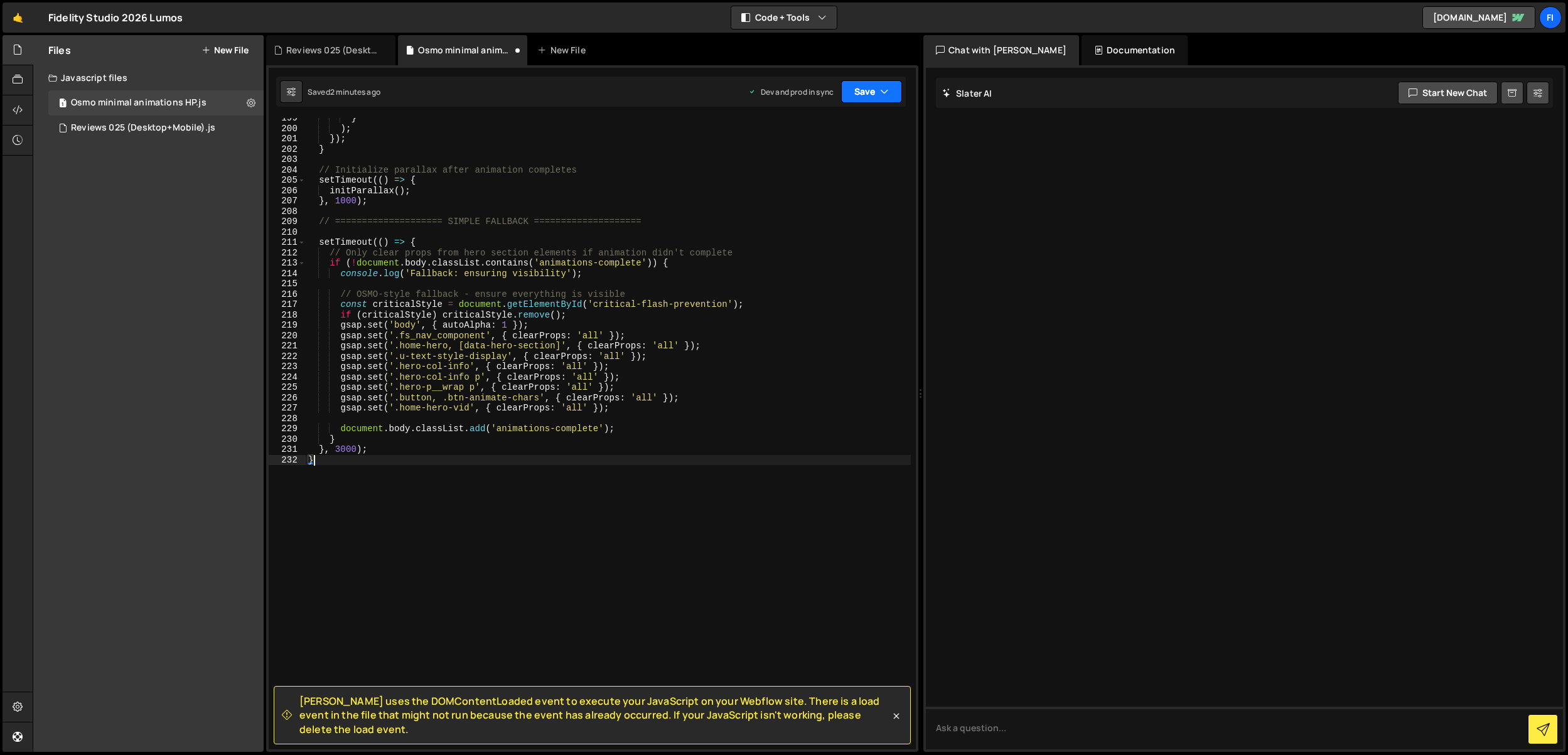
click at [864, 87] on button "Save" at bounding box center [871, 92] width 61 height 23
click at [842, 177] on div "Saved 2 minutes ago" at bounding box center [829, 177] width 131 height 15
click at [568, 233] on div "} ) ; }) ; } // Initialize parallax after animation completes setTimeout (( ) =…" at bounding box center [608, 439] width 605 height 652
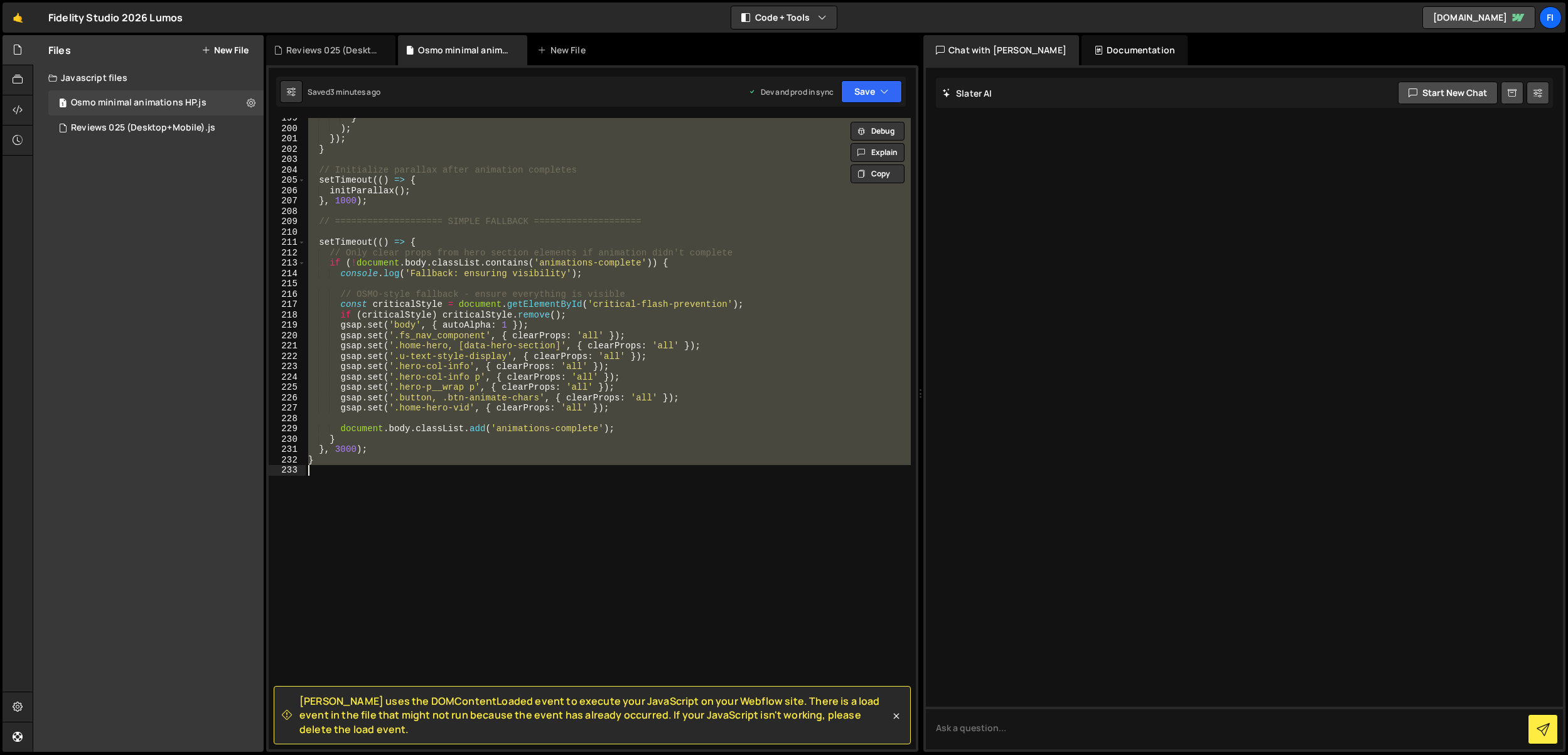
paste textarea
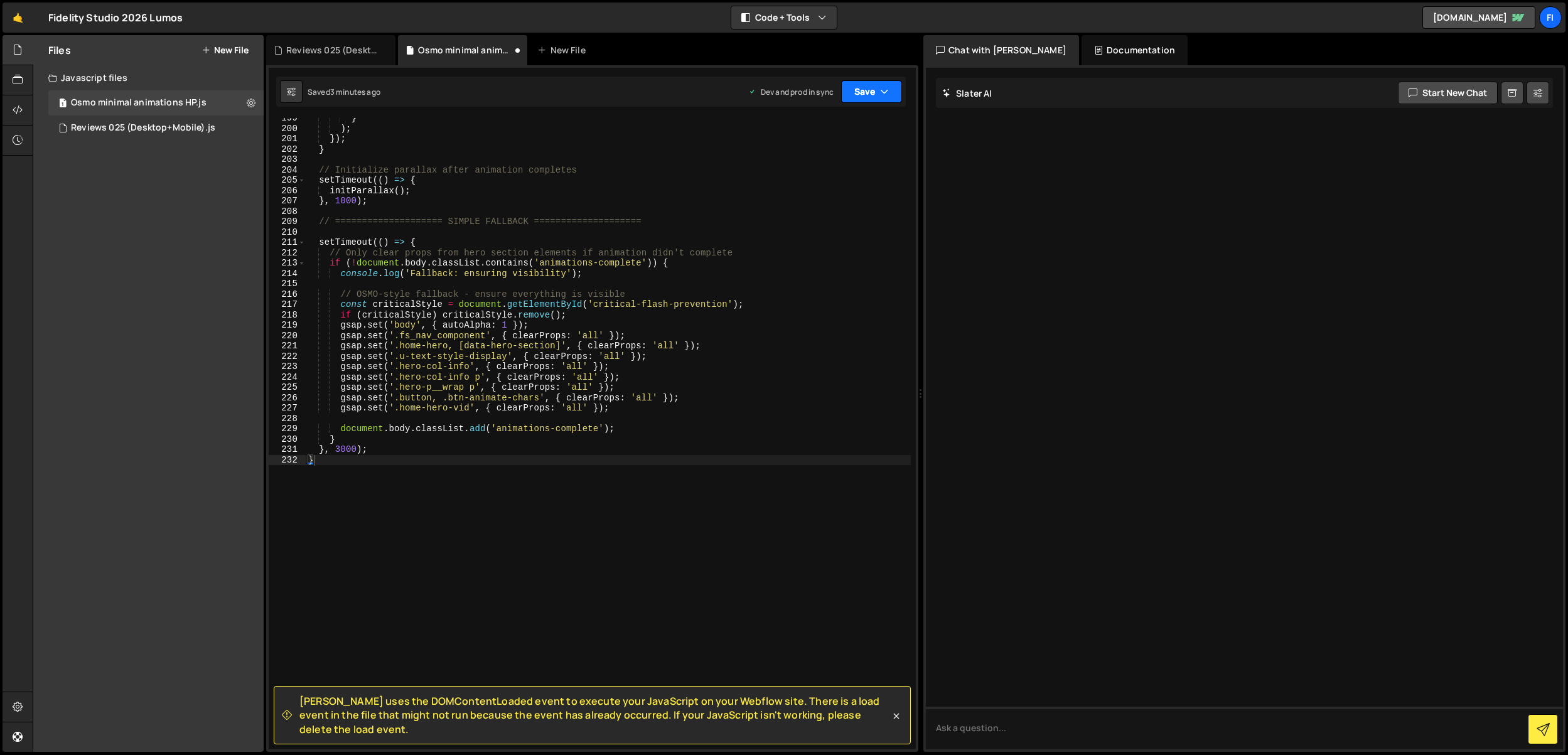
click at [872, 90] on button "Save" at bounding box center [871, 92] width 61 height 23
click at [844, 172] on div "Saved 2 minutes ago" at bounding box center [829, 177] width 131 height 15
click at [592, 335] on div "} ) ; }) ; } // Initialize parallax after animation completes setTimeout (( ) =…" at bounding box center [608, 439] width 605 height 652
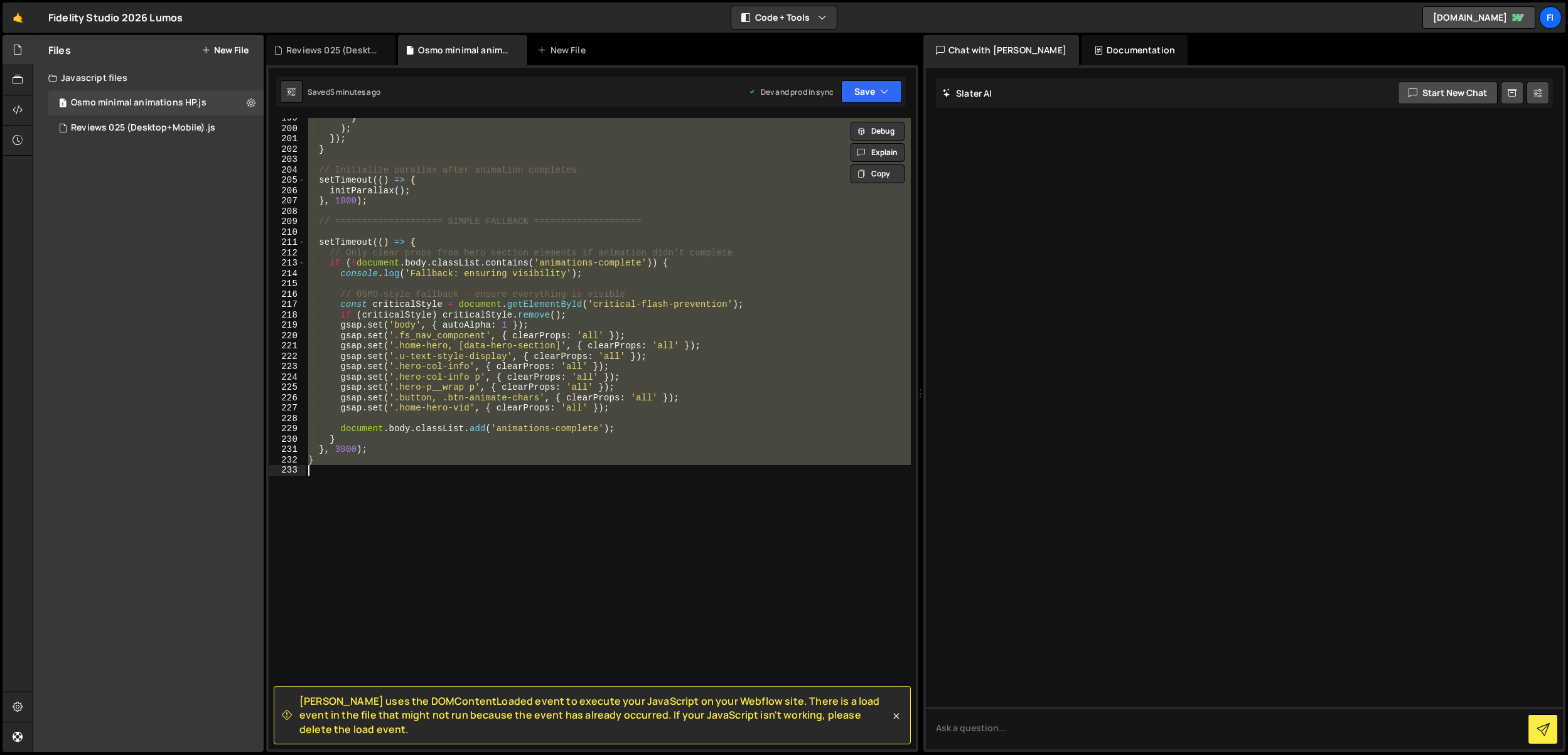
paste textarea
type textarea "}"
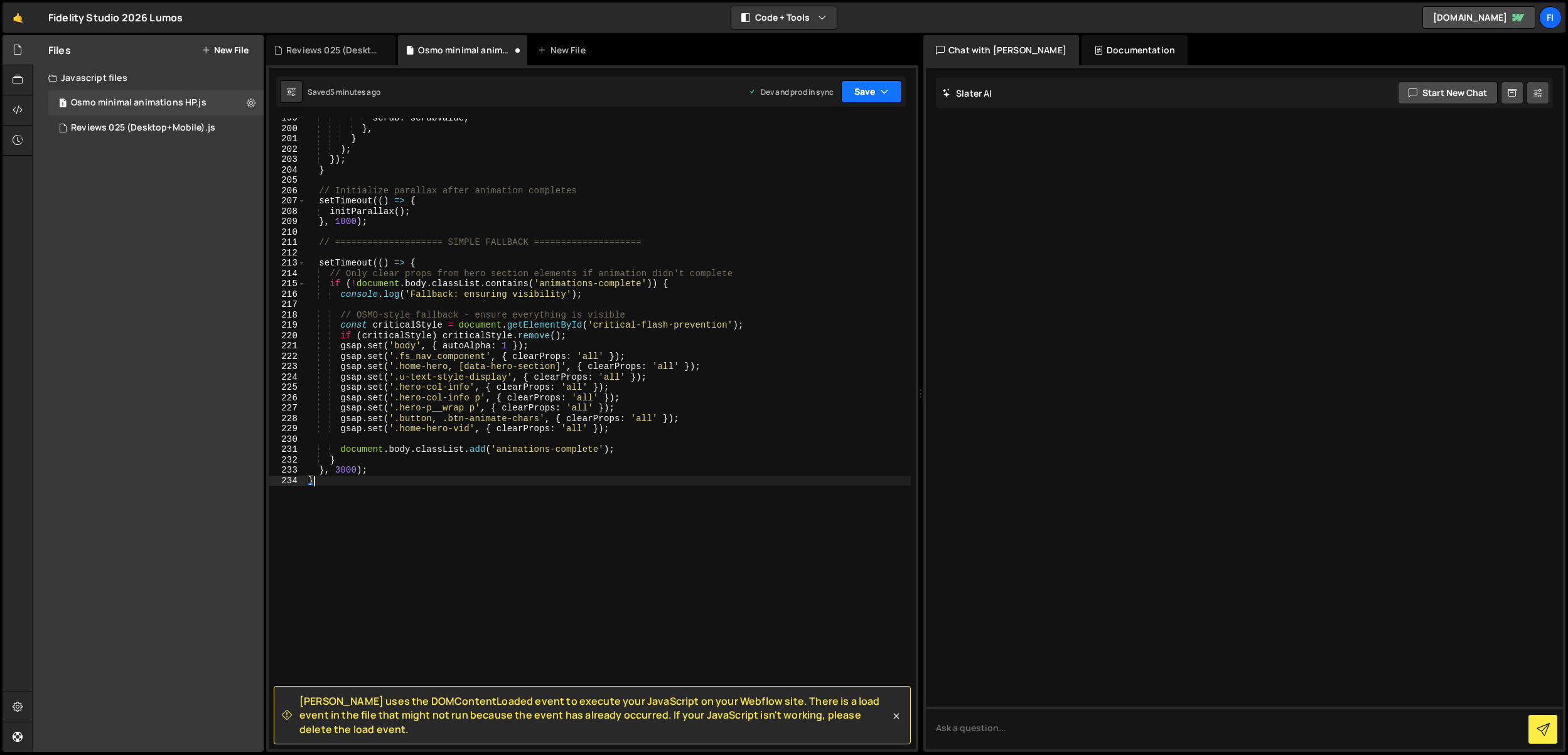
click at [867, 93] on button "Save" at bounding box center [871, 92] width 61 height 23
click at [841, 179] on div "Saved 2 minutes ago" at bounding box center [829, 177] width 131 height 15
